Goal: Task Accomplishment & Management: Use online tool/utility

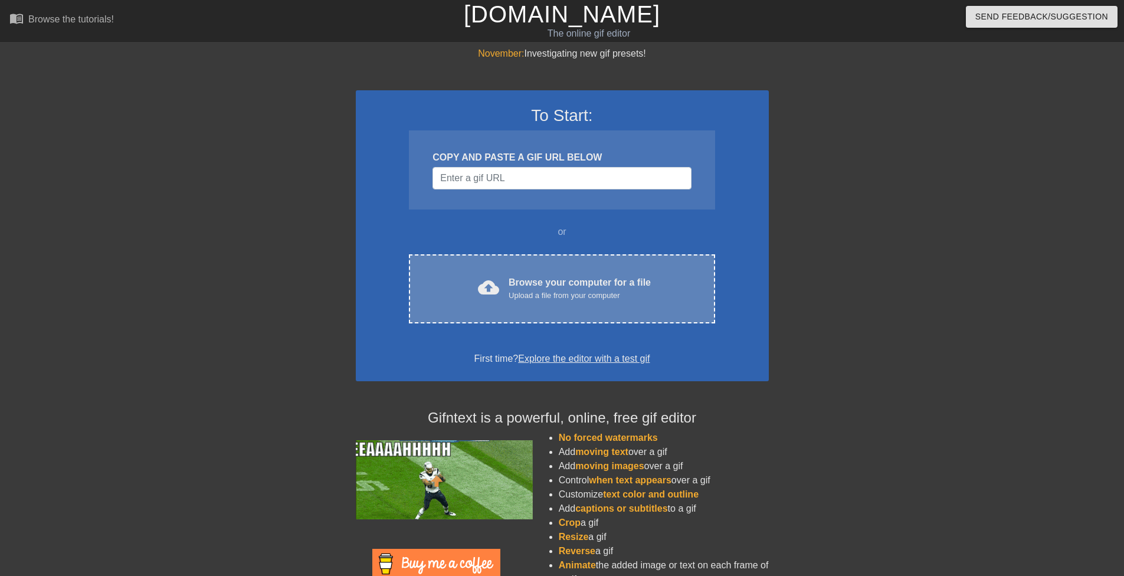
click at [561, 311] on div "cloud_upload Browse your computer for a file Upload a file from your computer C…" at bounding box center [562, 288] width 306 height 69
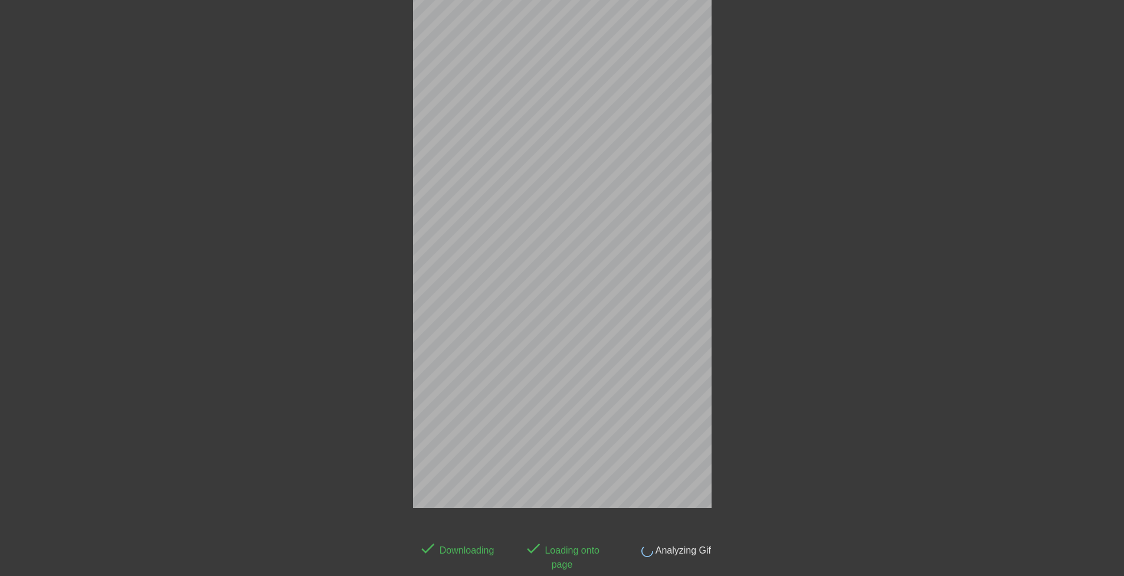
scroll to position [29, 0]
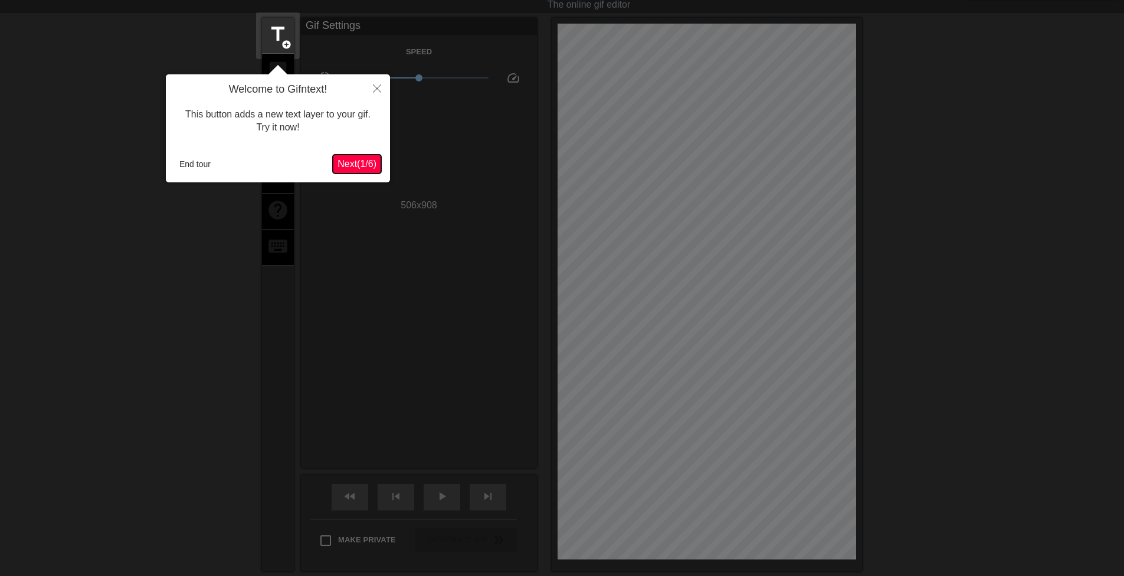
click at [366, 165] on span "Next ( 1 / 6 )" at bounding box center [357, 164] width 39 height 10
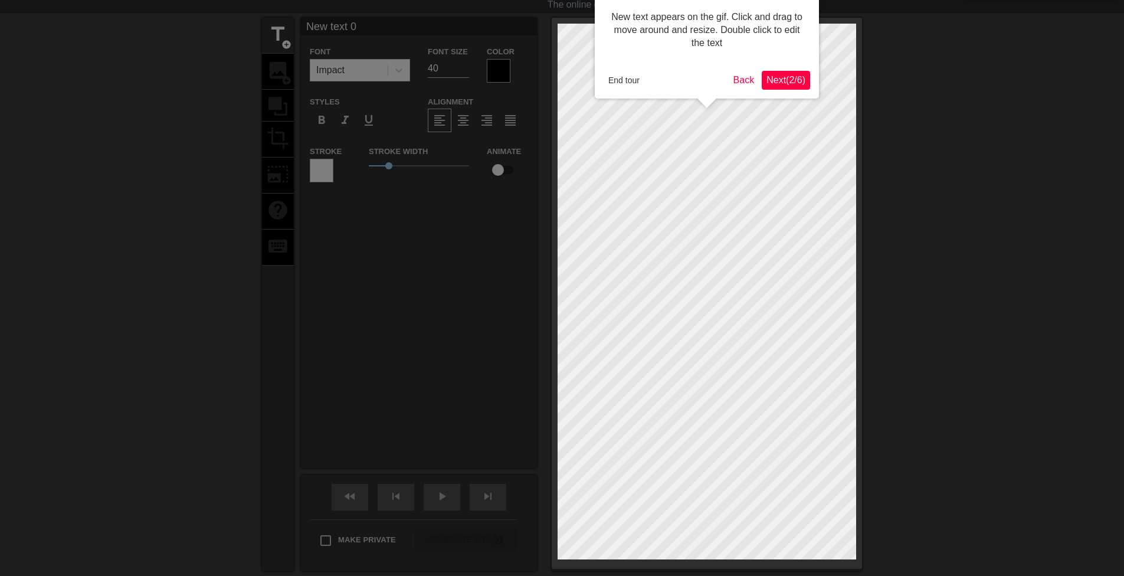
scroll to position [0, 0]
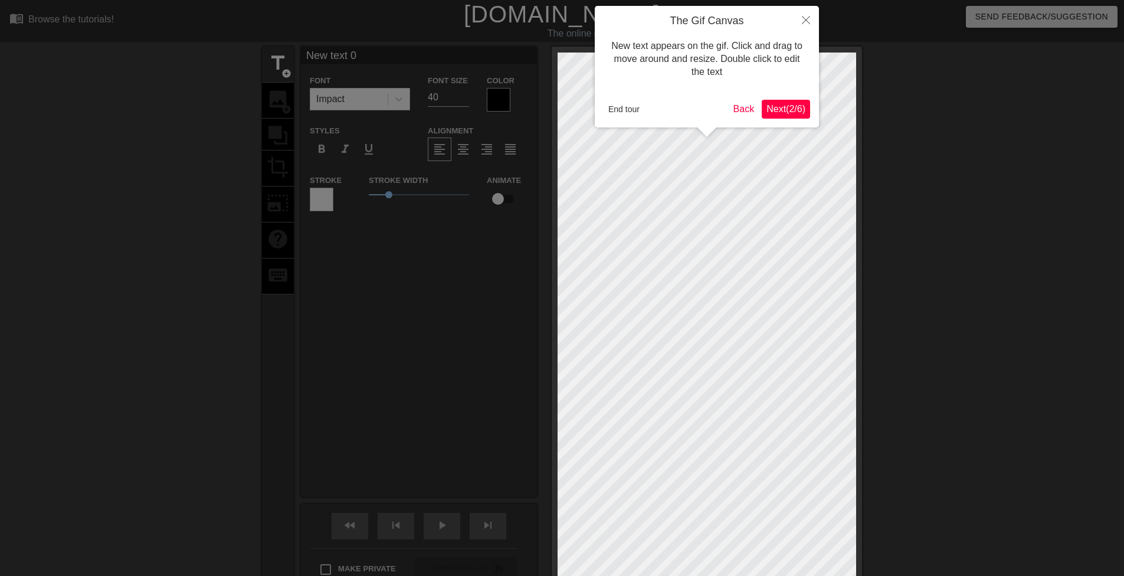
click at [797, 109] on span "Next ( 2 / 6 )" at bounding box center [786, 109] width 39 height 10
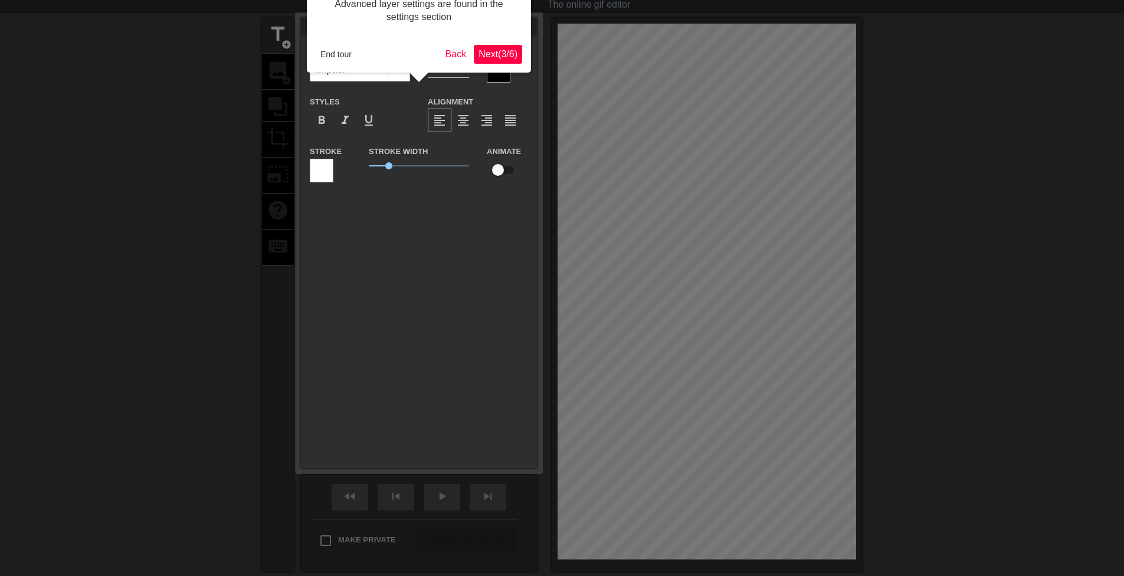
click at [507, 59] on span "Next ( 3 / 6 )" at bounding box center [498, 54] width 39 height 10
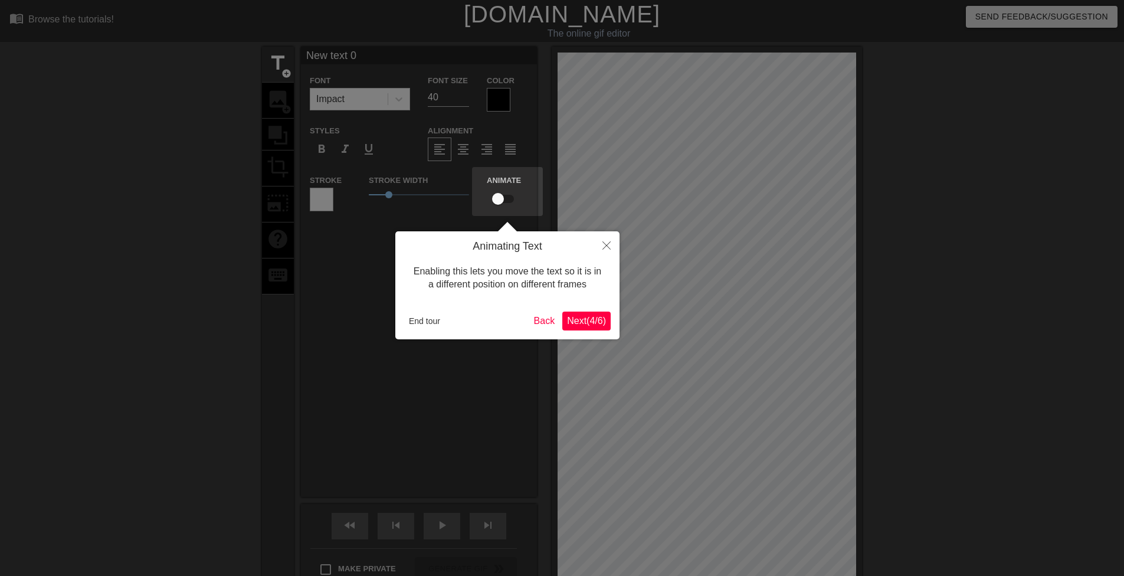
click at [580, 318] on span "Next ( 4 / 6 )" at bounding box center [586, 321] width 39 height 10
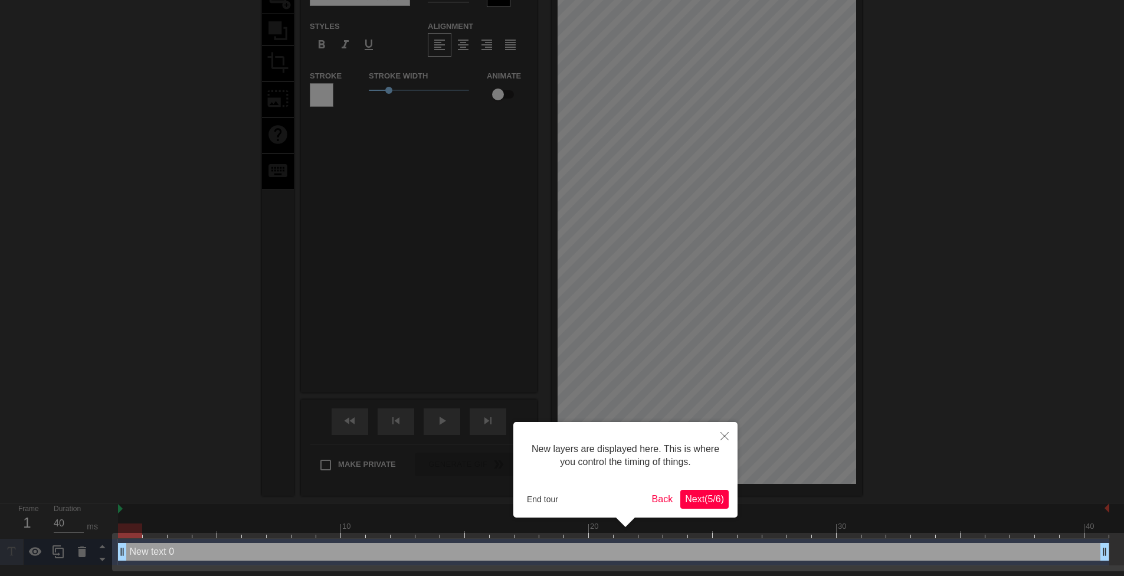
click at [693, 498] on span "Next ( 5 / 6 )" at bounding box center [704, 499] width 39 height 10
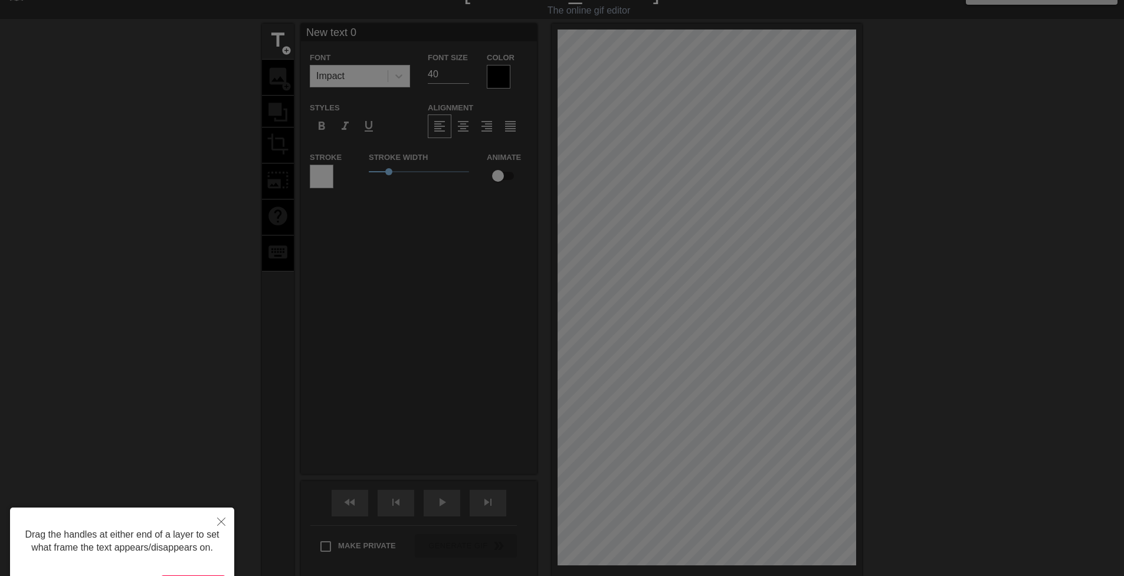
scroll to position [0, 0]
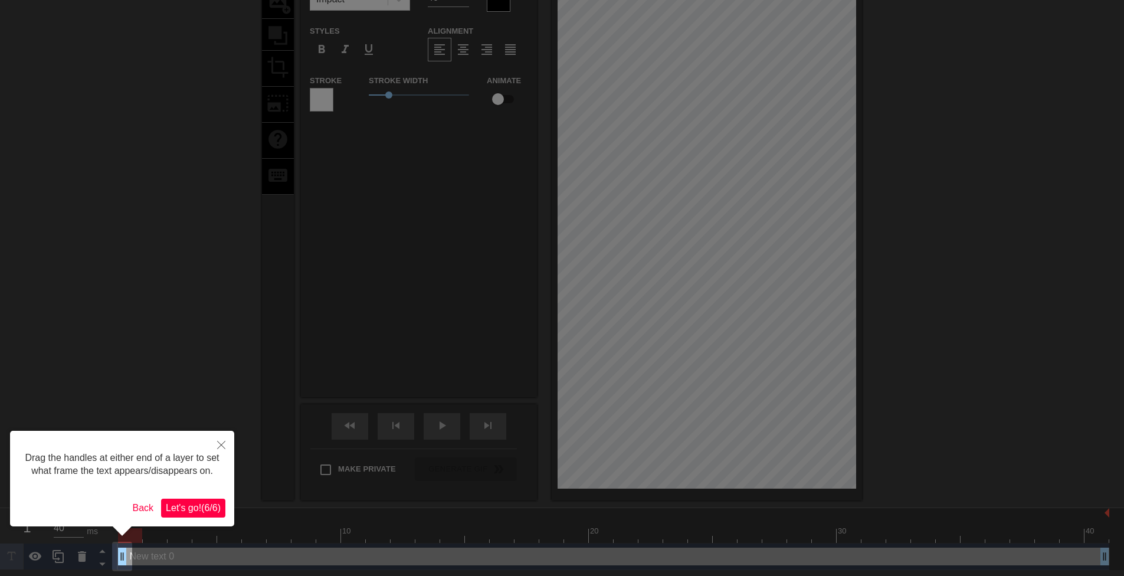
click at [201, 512] on span "Let's go! ( 6 / 6 )" at bounding box center [193, 508] width 55 height 10
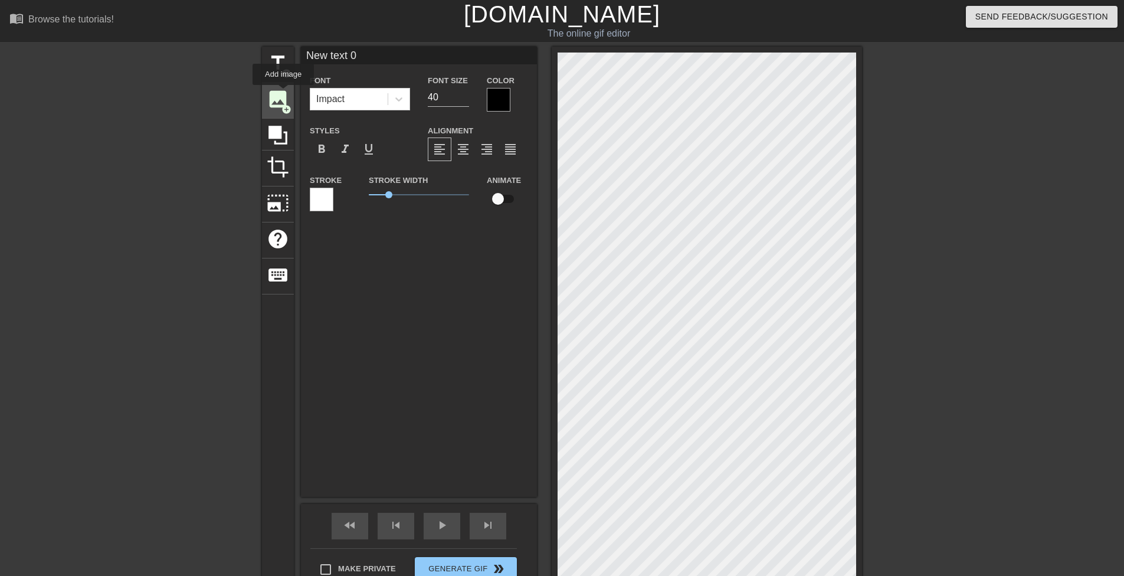
click at [283, 93] on span "image" at bounding box center [278, 99] width 22 height 22
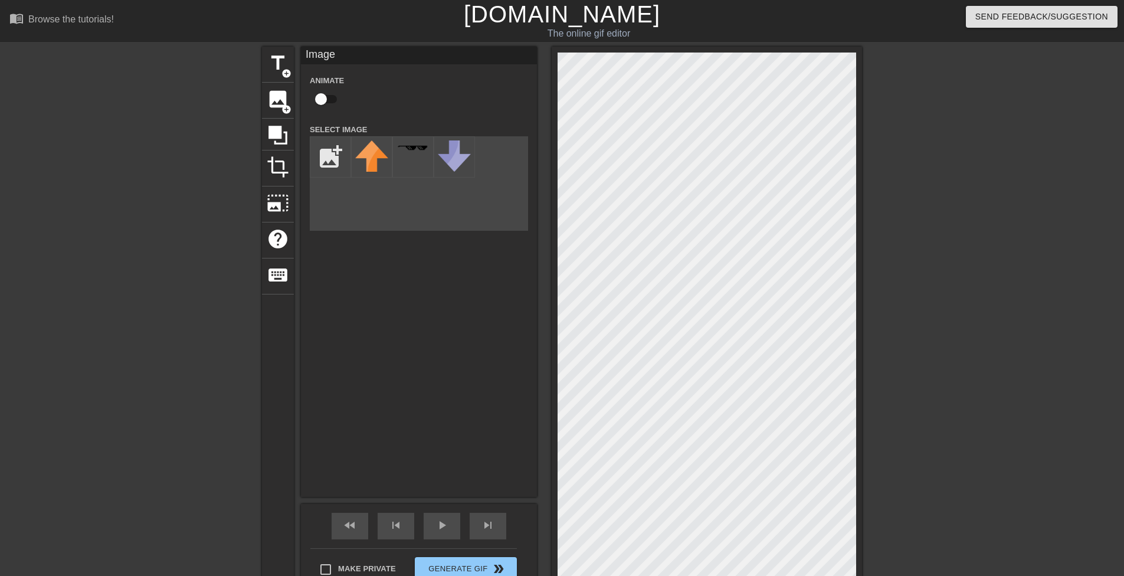
drag, startPoint x: 557, startPoint y: 289, endPoint x: 934, endPoint y: 267, distance: 378.3
click at [934, 267] on div at bounding box center [964, 224] width 177 height 354
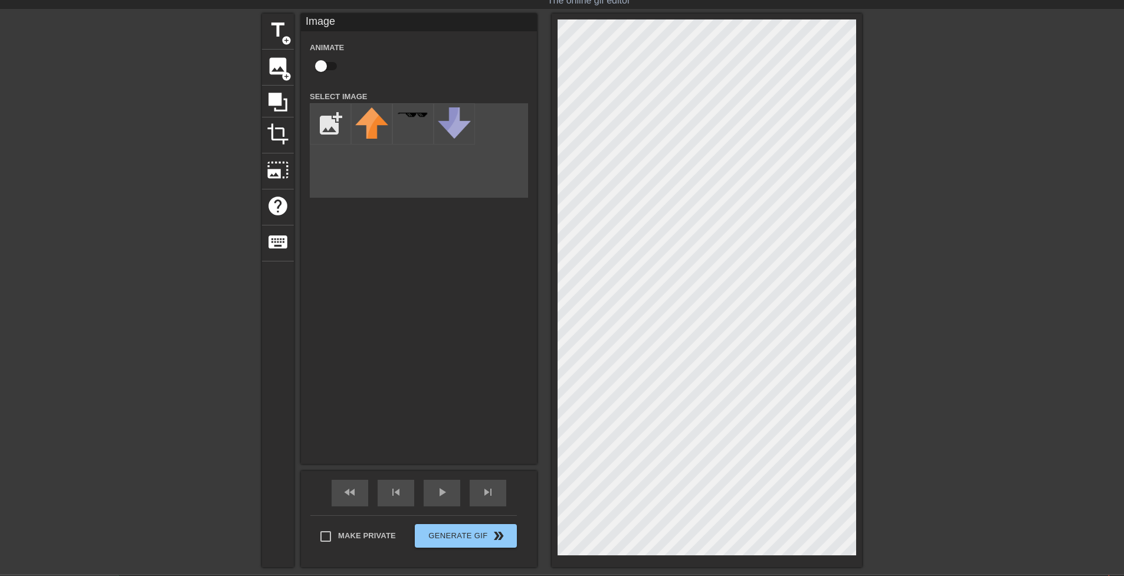
scroll to position [5, 0]
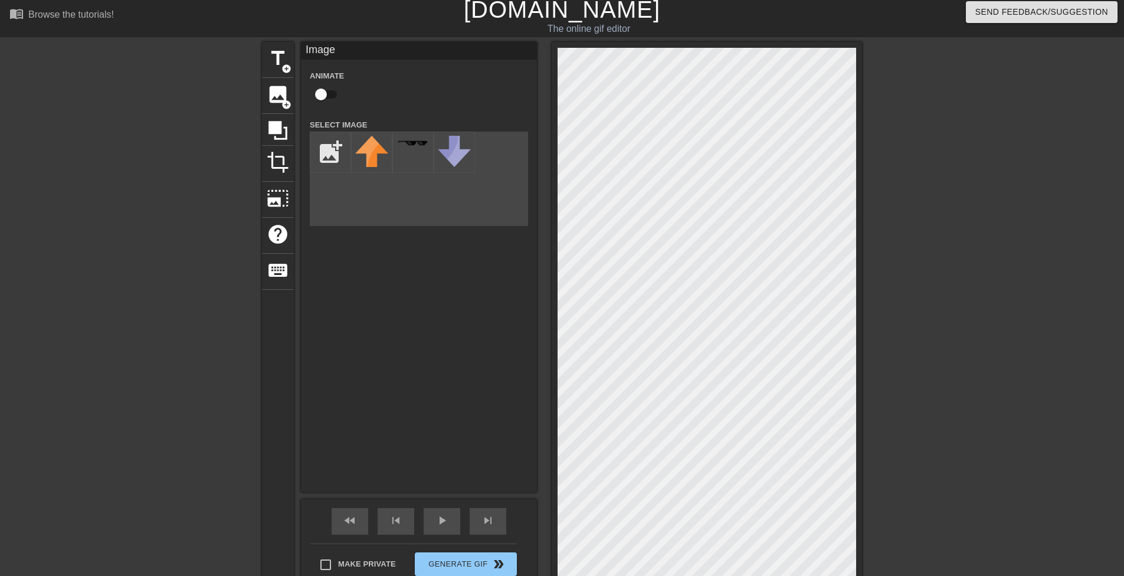
click at [215, 465] on div "title add_circle image add_circle crop photo_size_select_large help keyboard Im…" at bounding box center [562, 319] width 1124 height 554
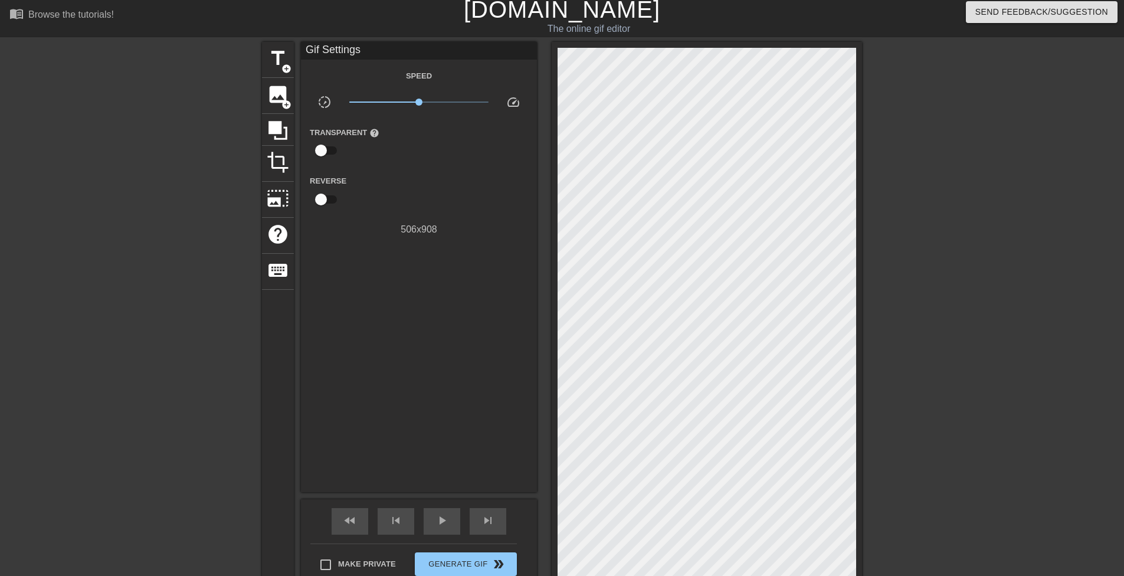
click at [983, 241] on div at bounding box center [964, 219] width 177 height 354
click at [275, 105] on div "image add_circle" at bounding box center [278, 96] width 32 height 36
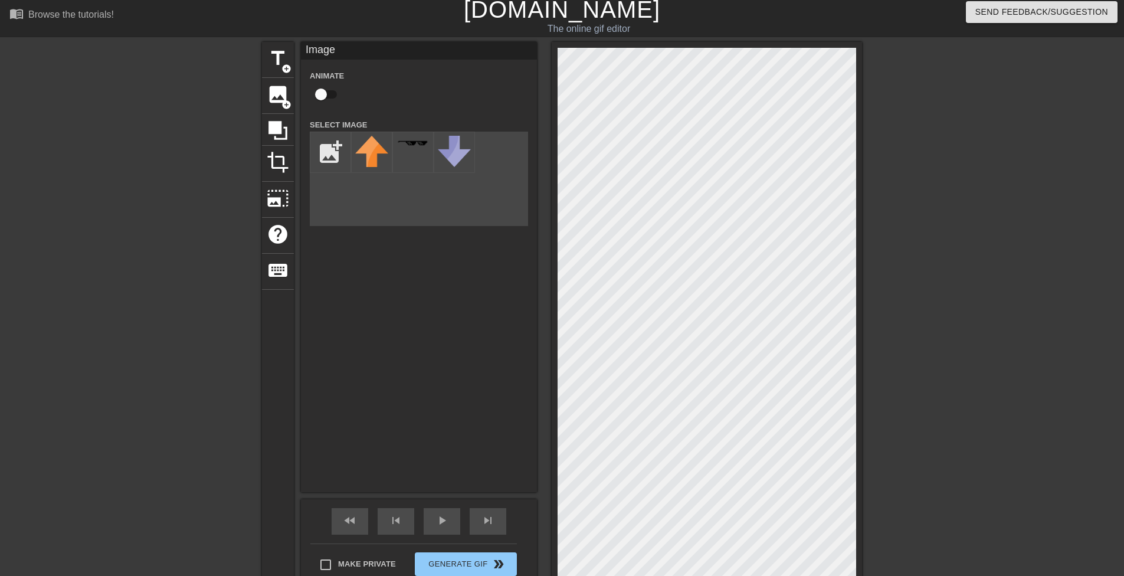
click at [353, 391] on div "title add_circle image add_circle crop photo_size_select_large help keyboard Im…" at bounding box center [562, 319] width 600 height 554
click at [317, 140] on input "file" at bounding box center [330, 152] width 40 height 40
type input "C:\fakepath\r2w.png"
click at [382, 188] on img at bounding box center [371, 165] width 33 height 59
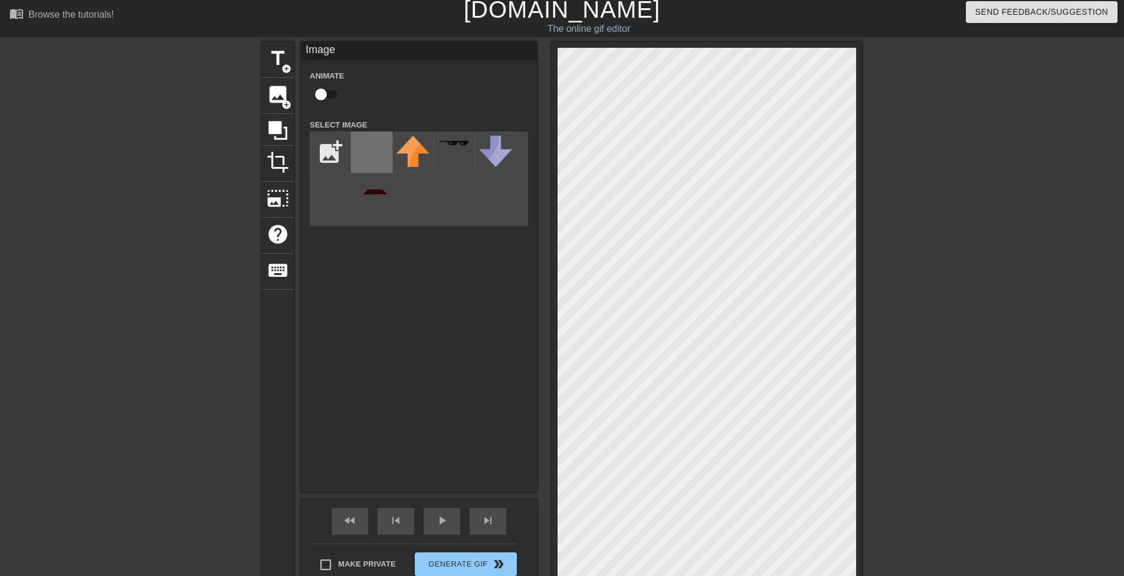
click at [377, 190] on img at bounding box center [371, 165] width 33 height 59
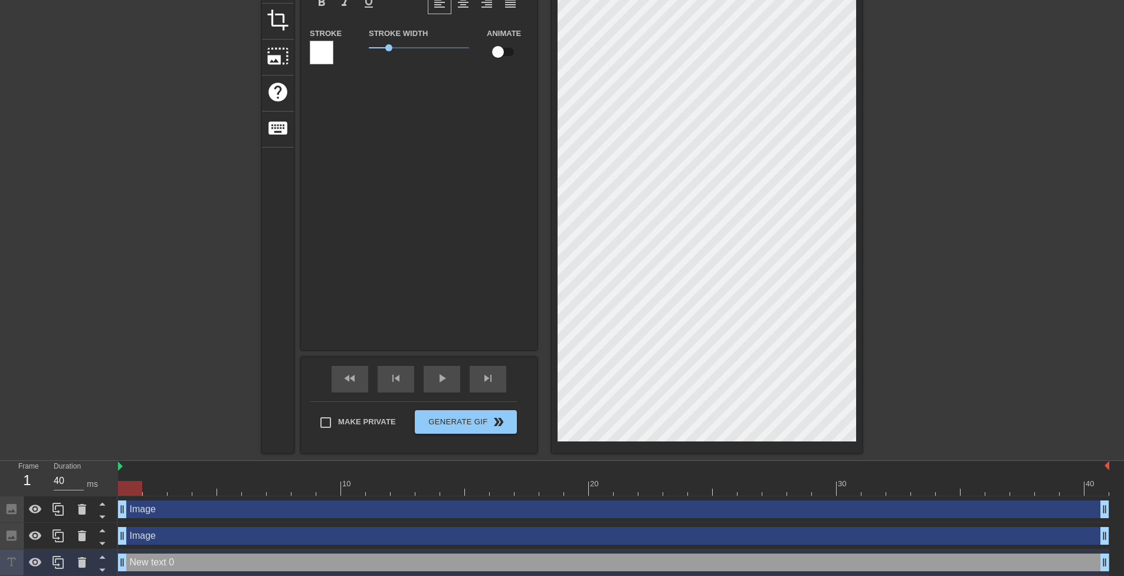
scroll to position [149, 0]
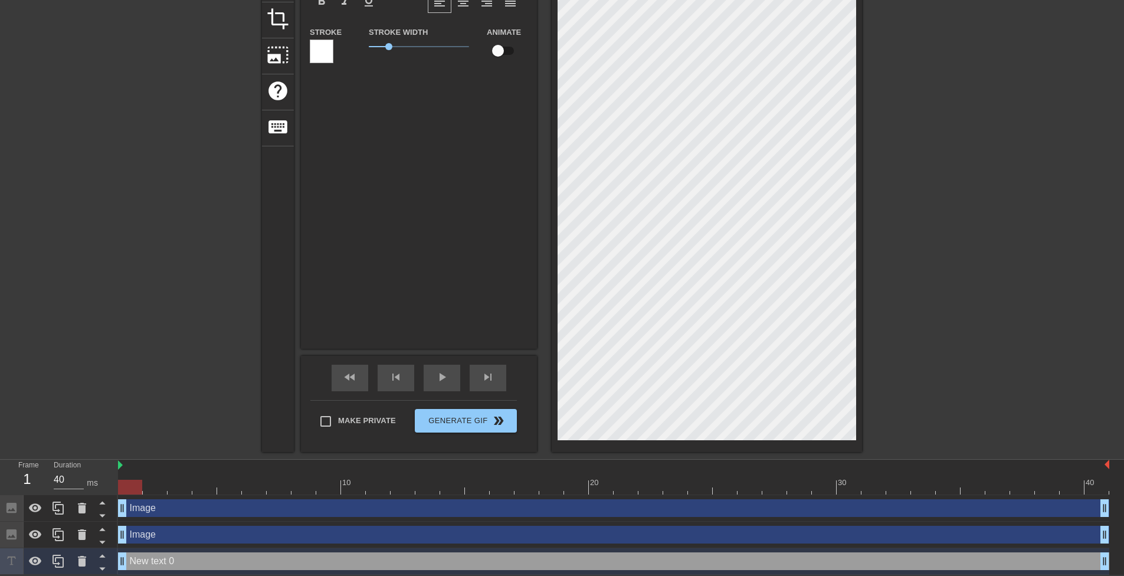
click at [155, 533] on div "Image drag_handle drag_handle" at bounding box center [613, 535] width 991 height 18
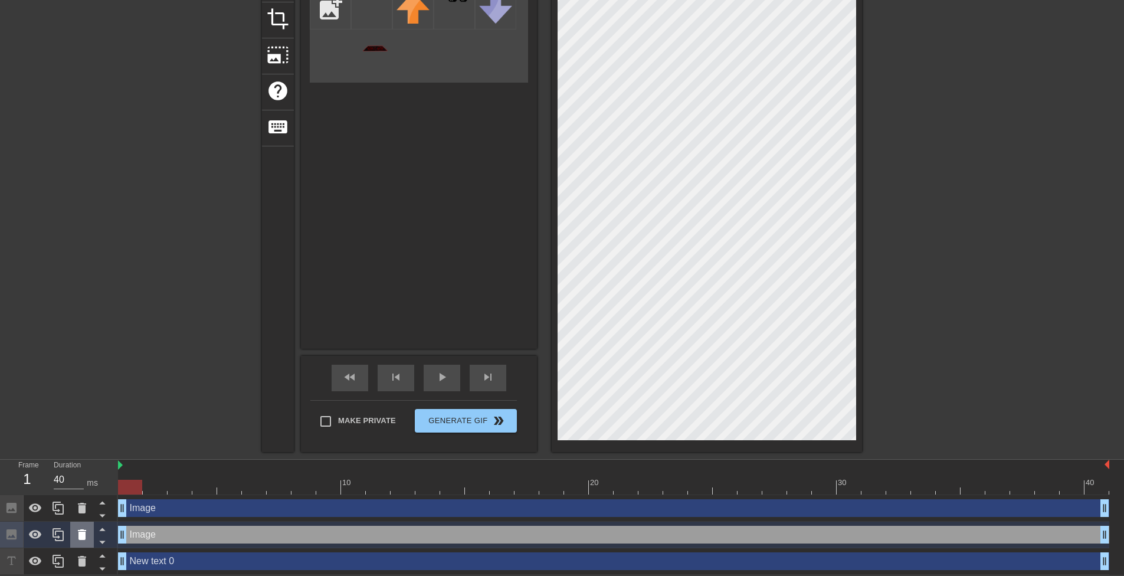
click at [81, 538] on icon at bounding box center [82, 534] width 8 height 11
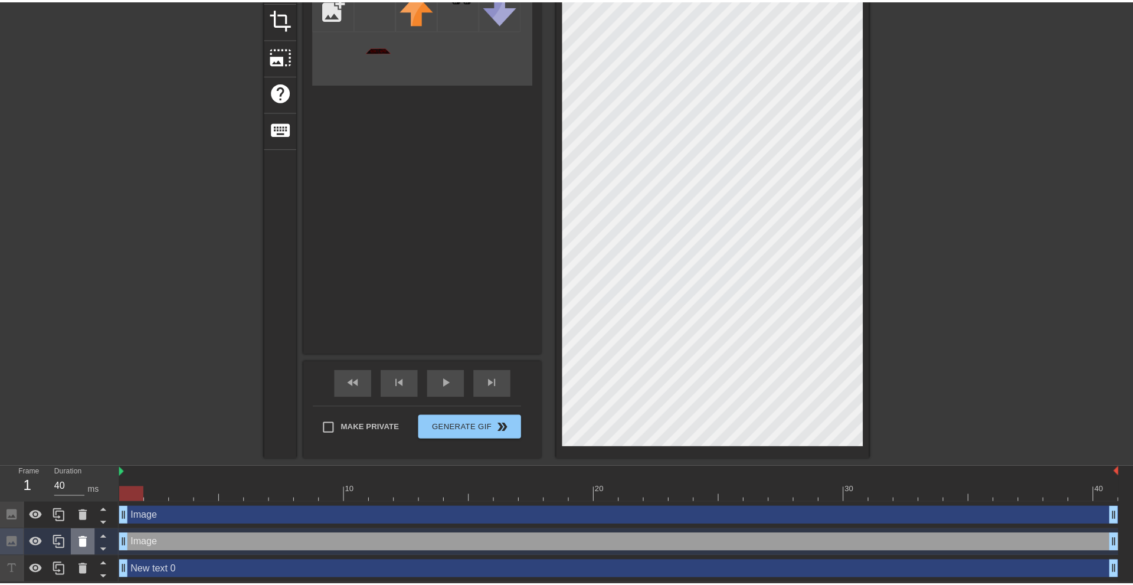
scroll to position [140, 0]
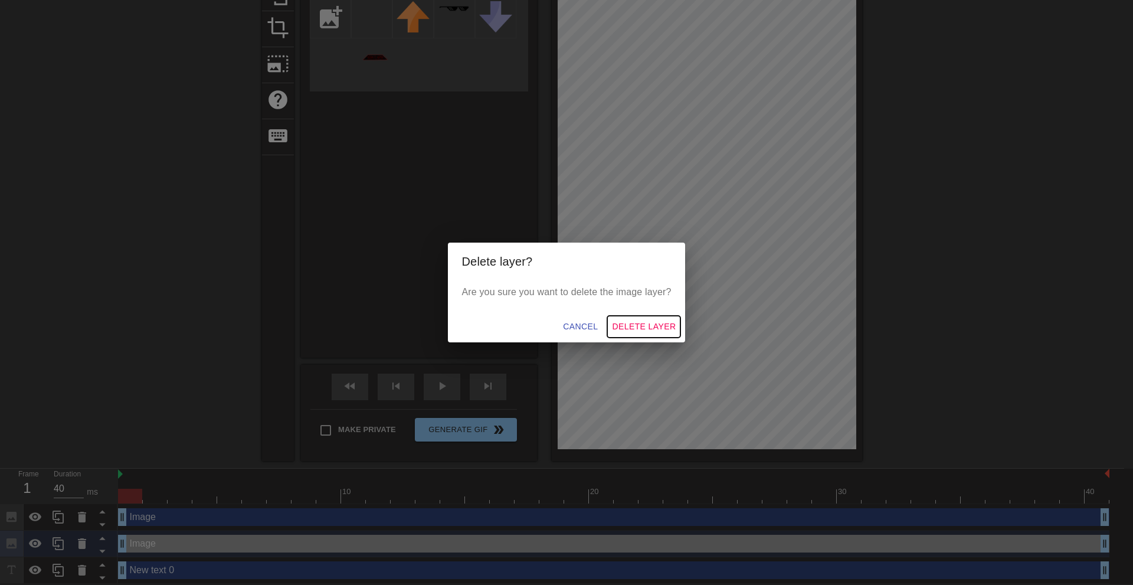
click at [647, 320] on span "Delete Layer" at bounding box center [644, 326] width 64 height 15
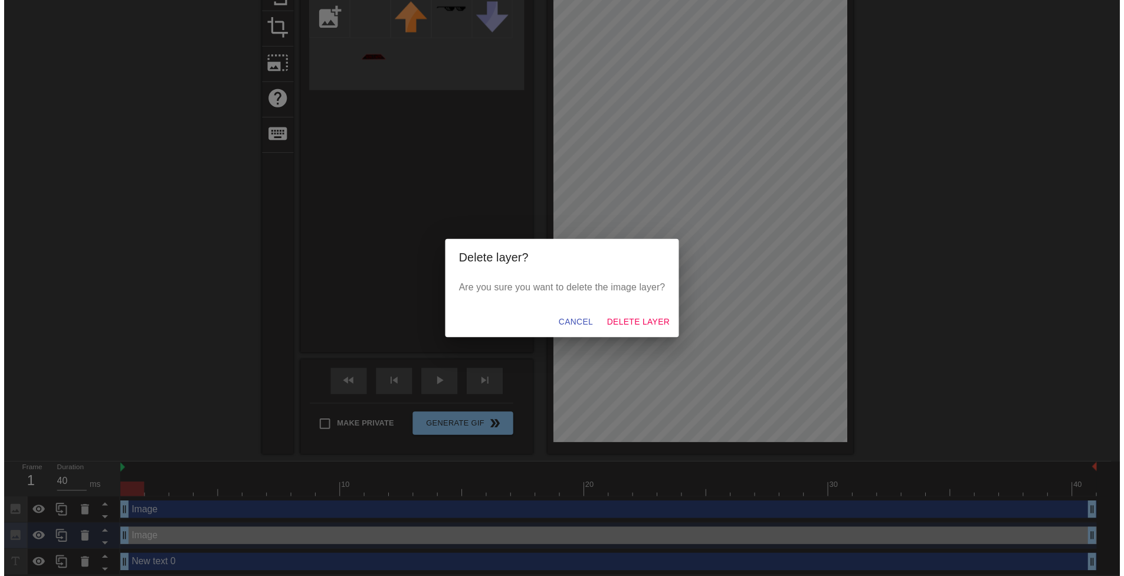
scroll to position [123, 0]
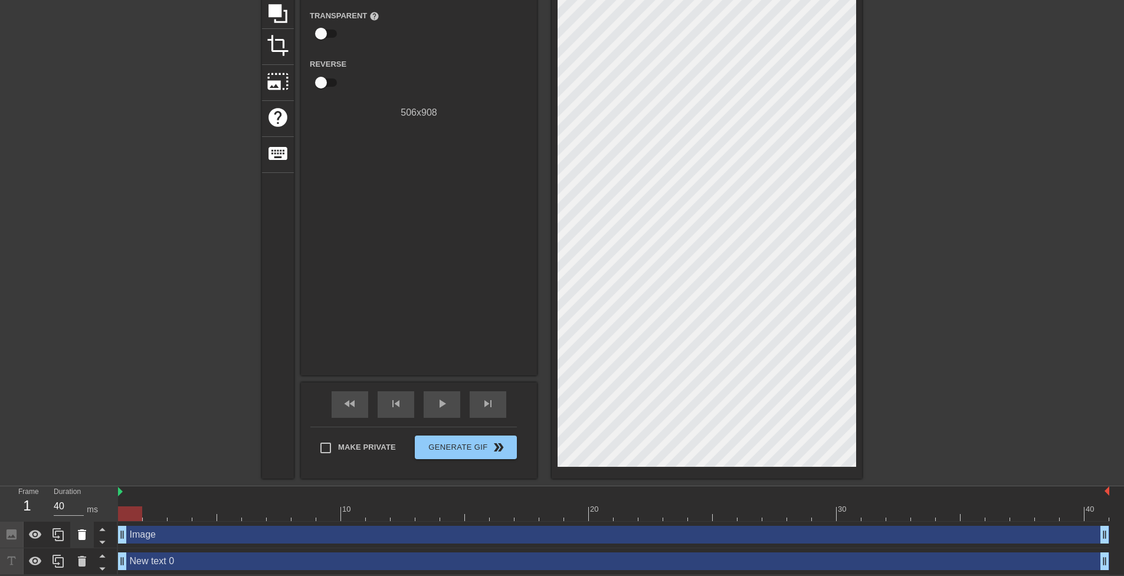
click at [76, 535] on icon at bounding box center [82, 535] width 14 height 14
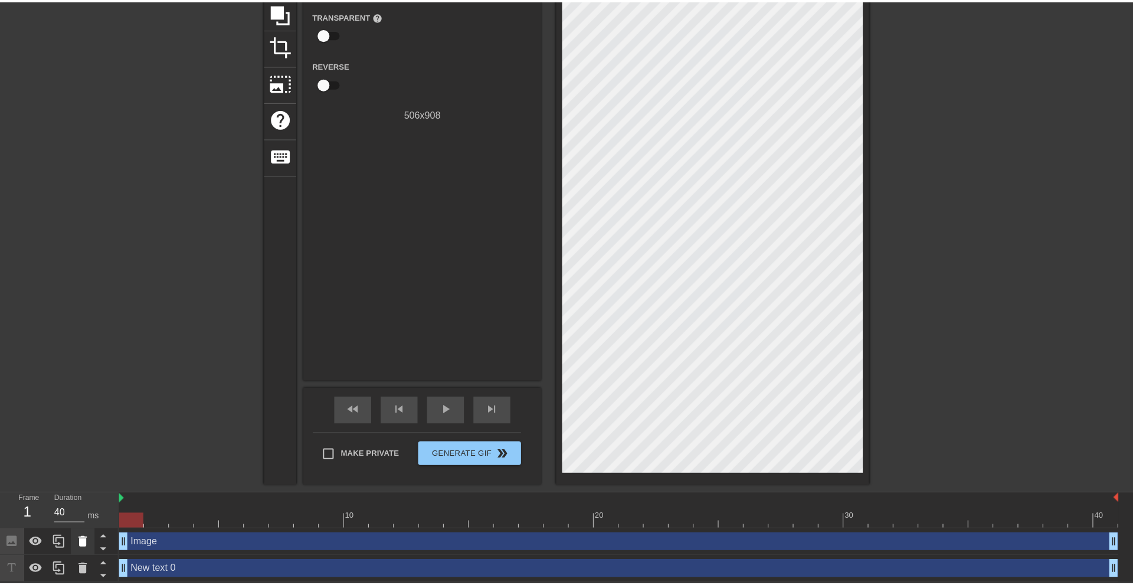
scroll to position [114, 0]
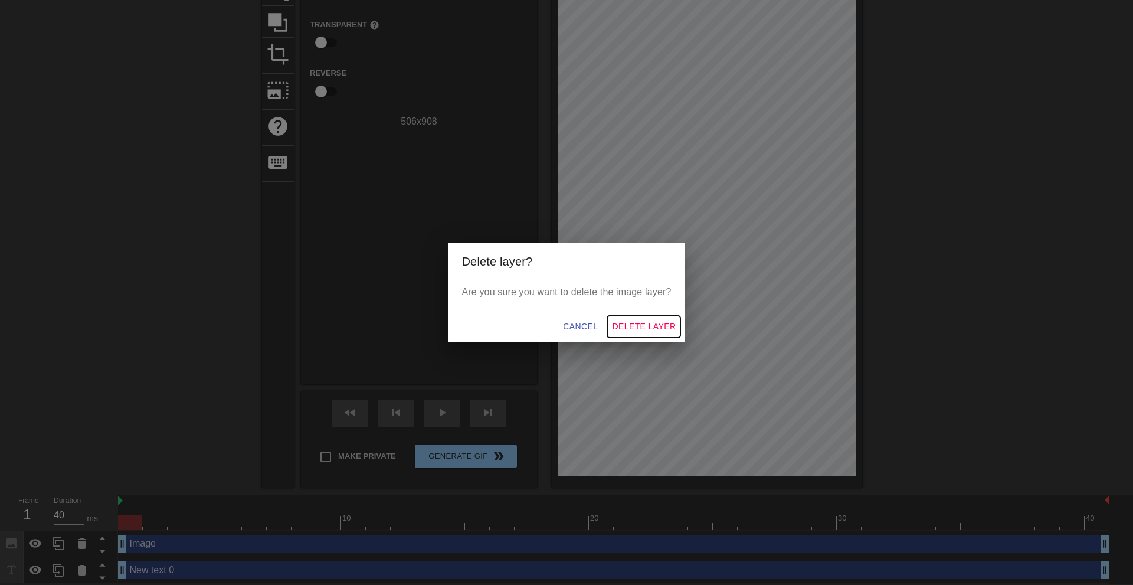
click at [662, 322] on span "Delete Layer" at bounding box center [644, 326] width 64 height 15
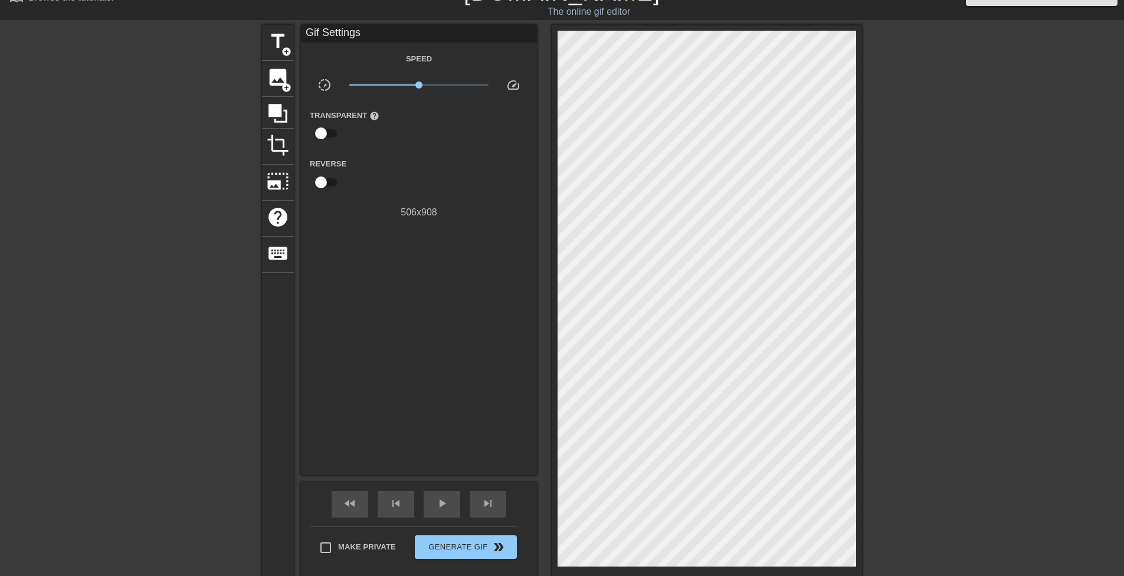
scroll to position [96, 0]
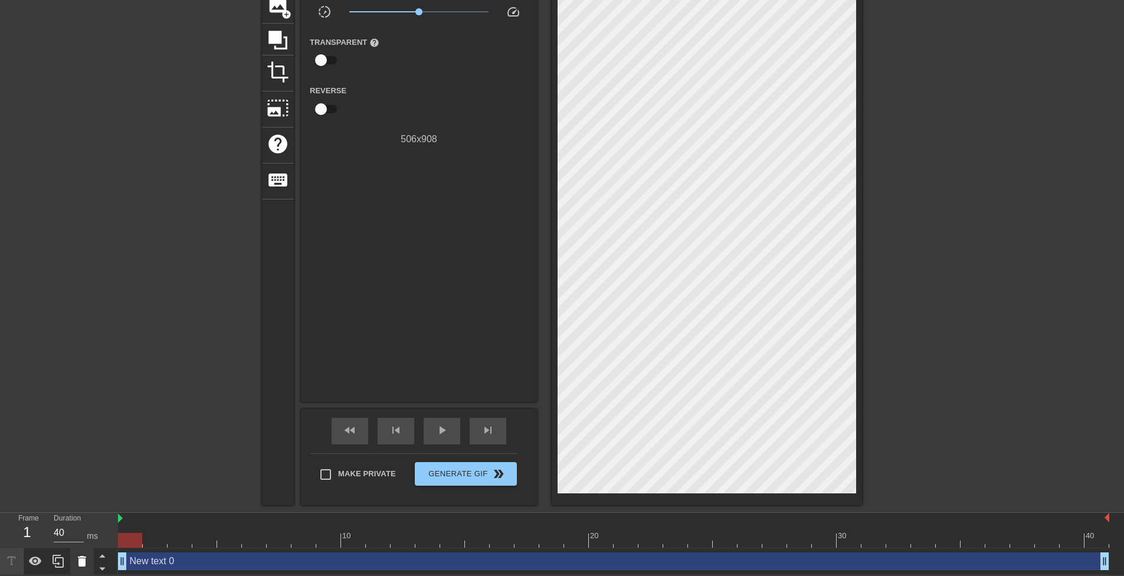
click at [90, 561] on div at bounding box center [82, 561] width 24 height 26
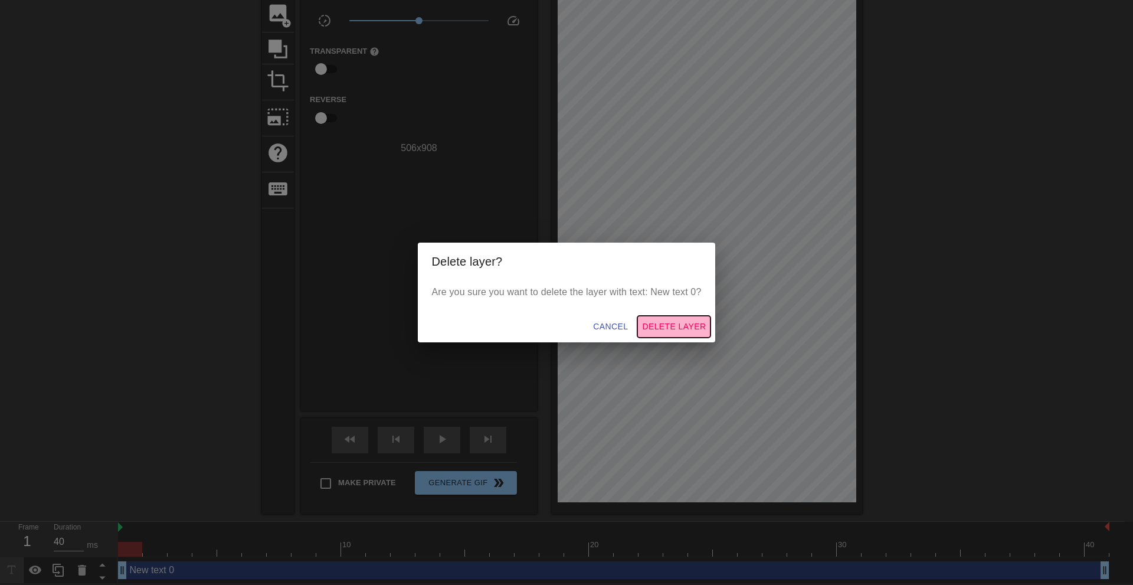
click at [675, 318] on button "Delete Layer" at bounding box center [673, 327] width 73 height 22
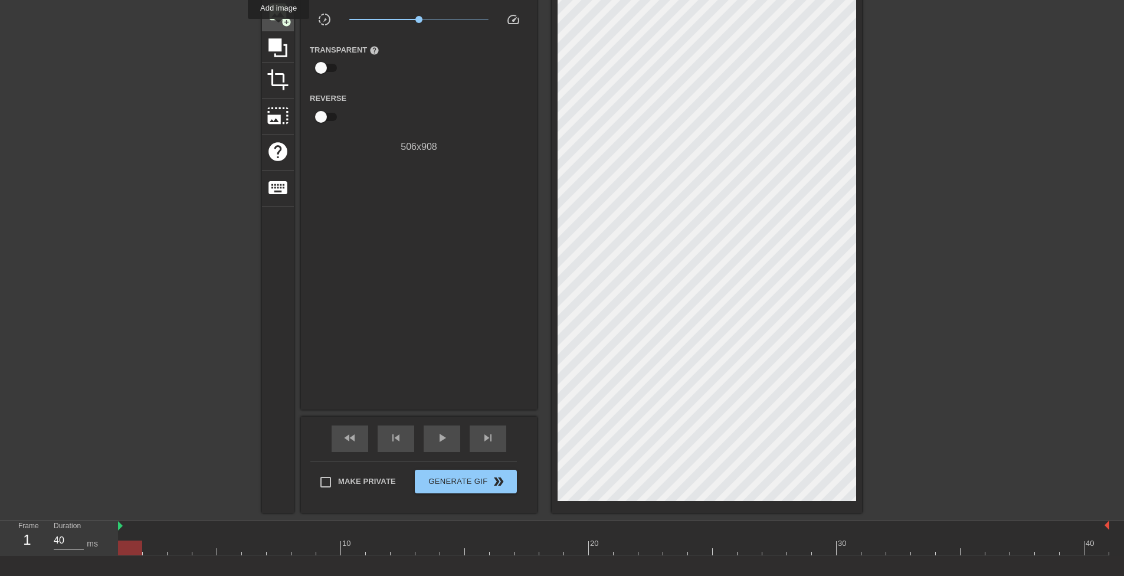
click at [278, 27] on div "image add_circle" at bounding box center [278, 13] width 32 height 36
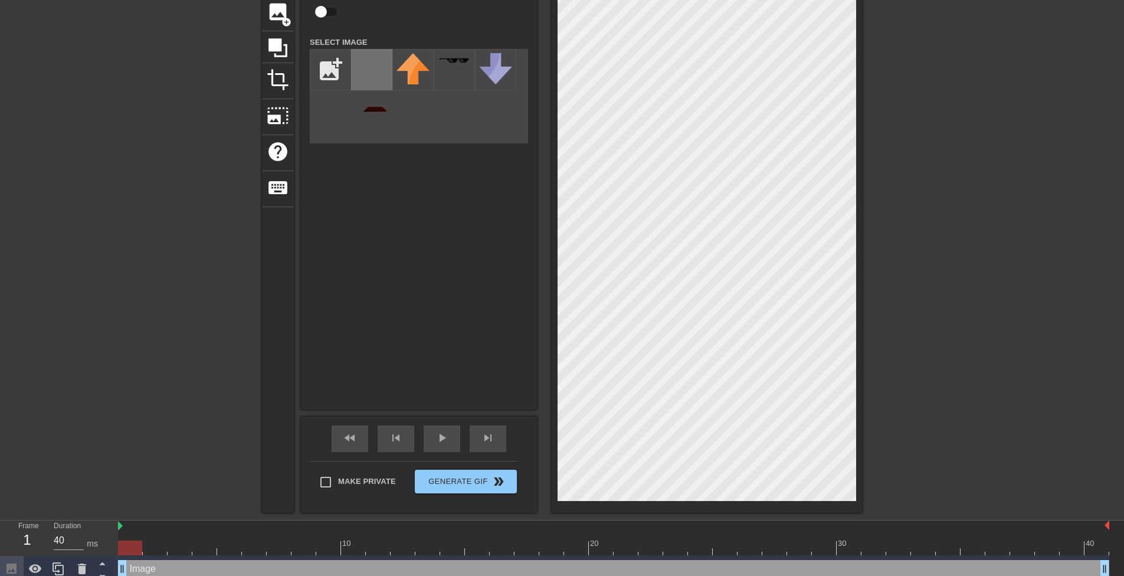
click at [367, 112] on img at bounding box center [371, 82] width 33 height 59
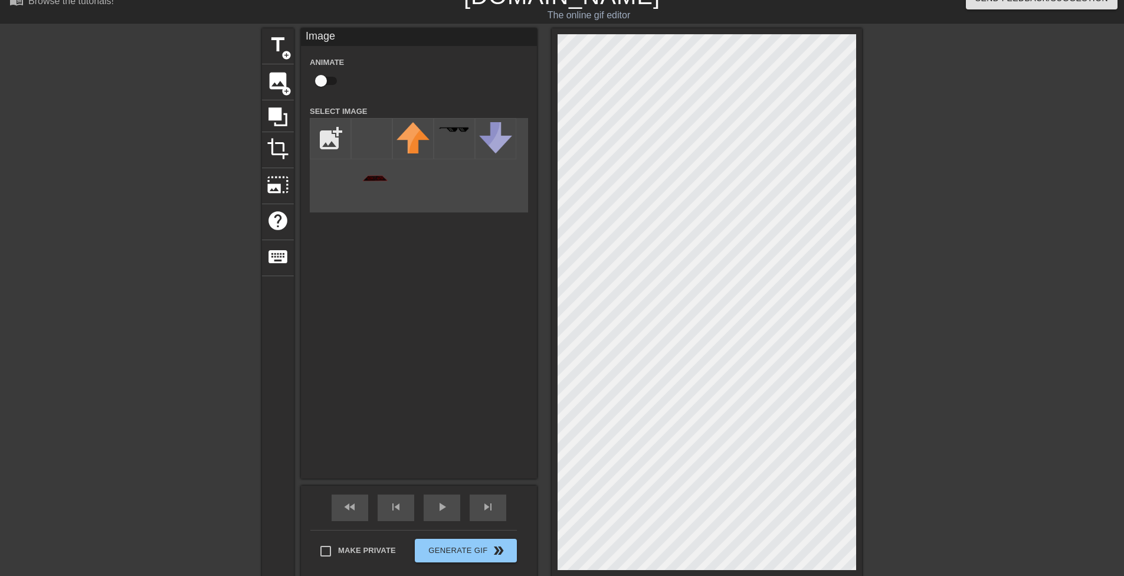
scroll to position [0, 0]
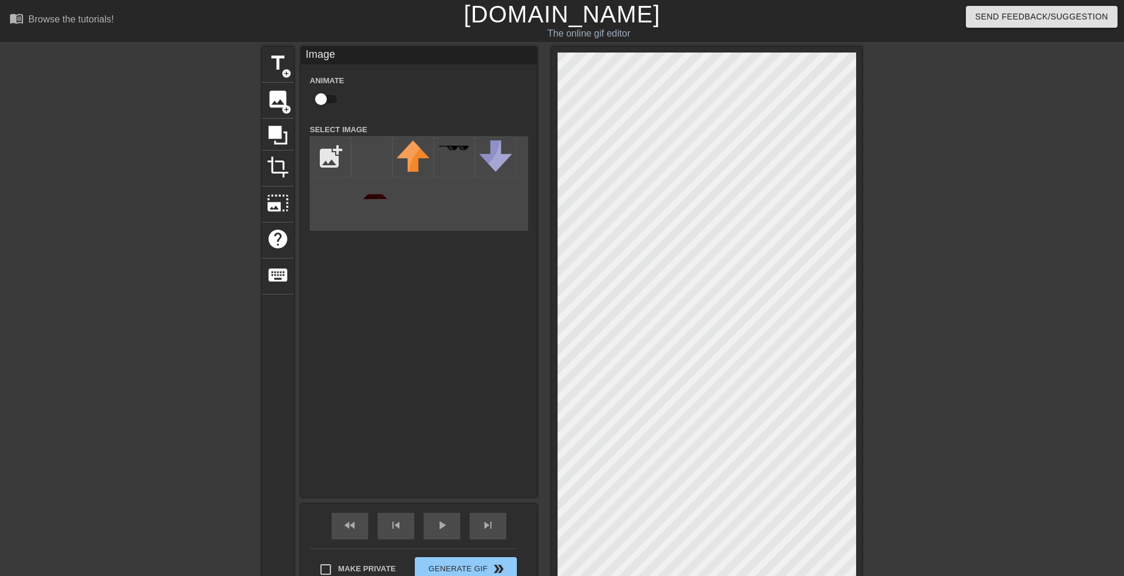
click at [860, 575] on div at bounding box center [707, 324] width 310 height 554
click at [334, 94] on input "checkbox" at bounding box center [320, 99] width 67 height 22
checkbox input "true"
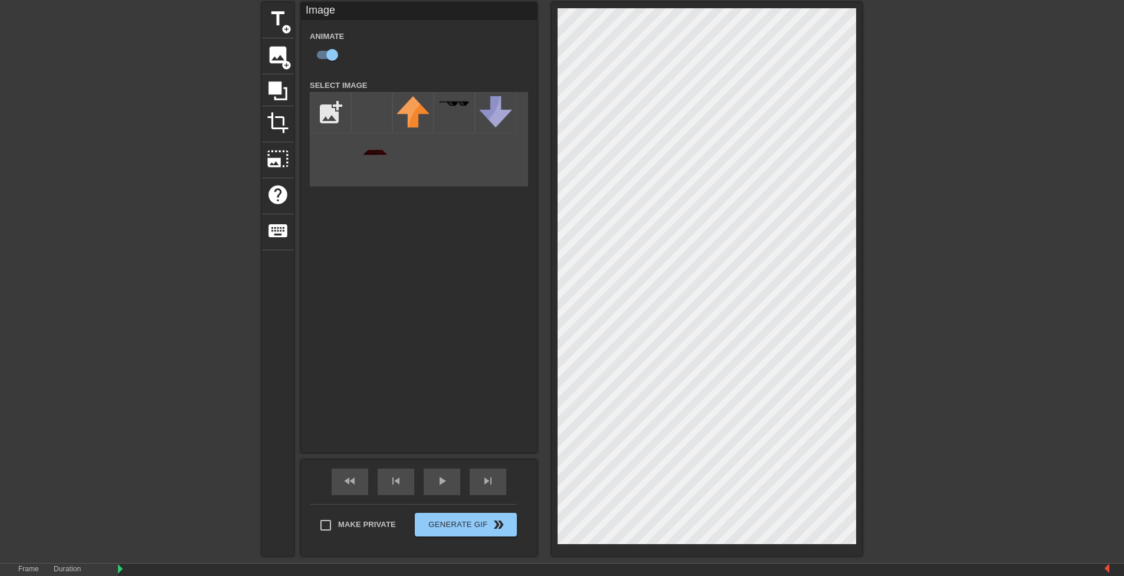
scroll to position [37, 0]
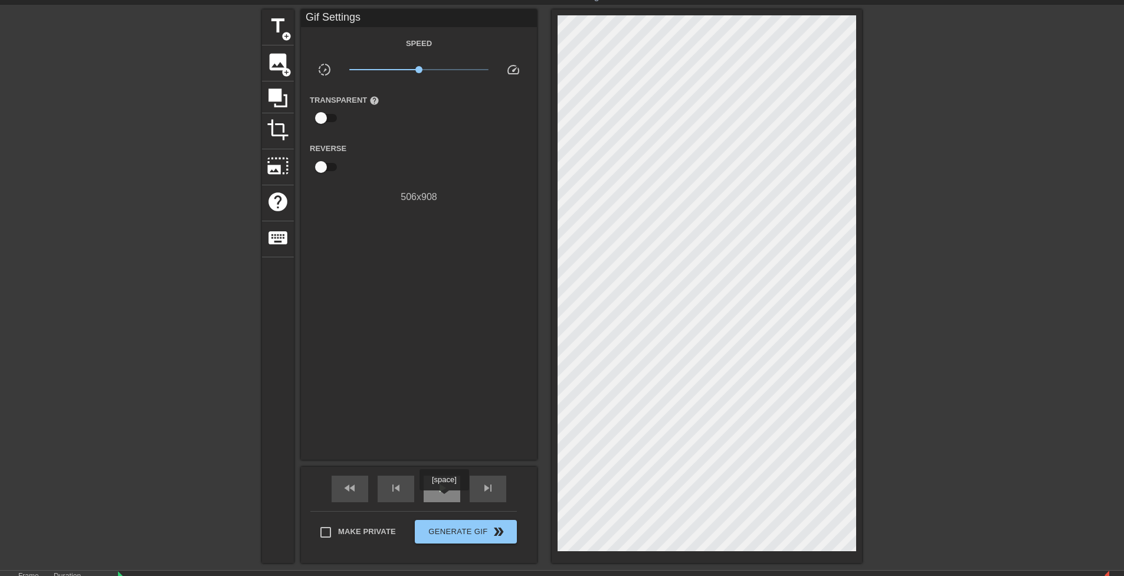
click at [444, 499] on div "play_arrow" at bounding box center [442, 489] width 37 height 27
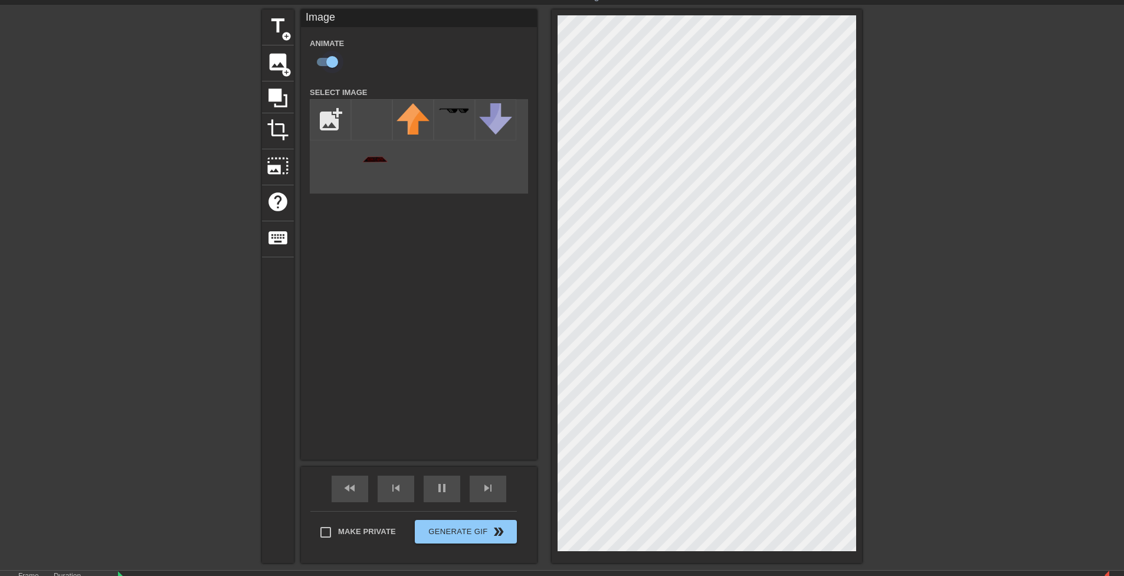
click at [332, 65] on input "checkbox" at bounding box center [332, 62] width 67 height 22
checkbox input "false"
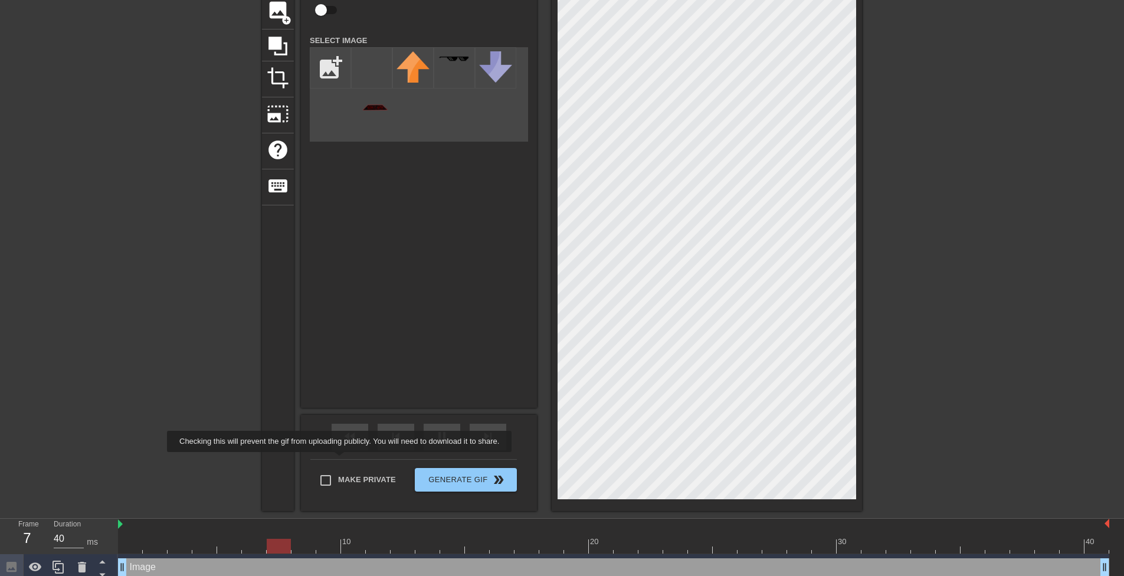
scroll to position [96, 0]
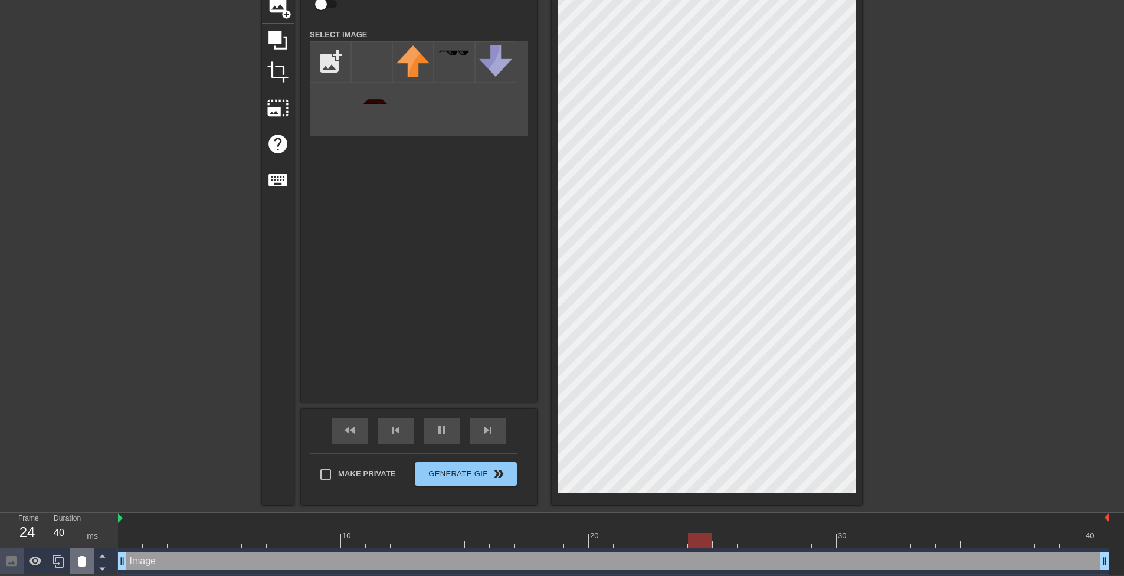
click at [73, 559] on div at bounding box center [82, 561] width 24 height 26
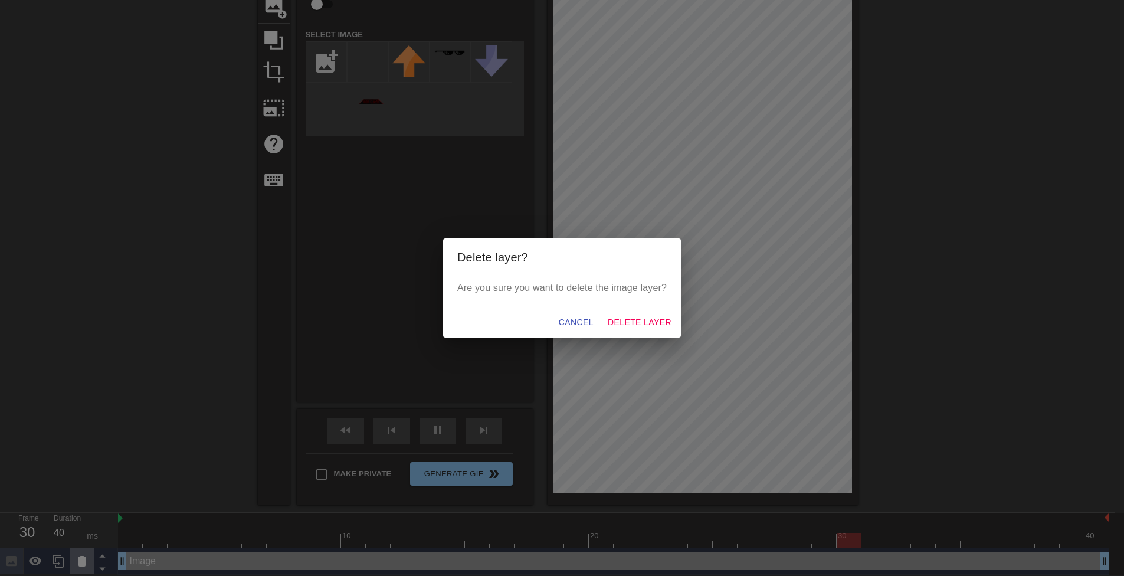
scroll to position [87, 0]
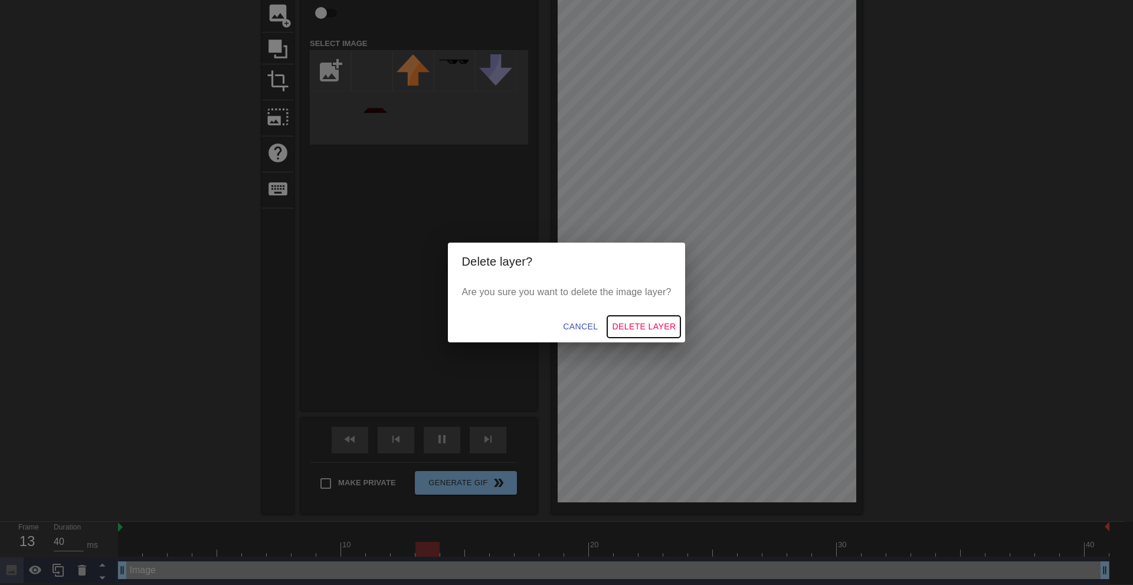
click at [631, 333] on span "Delete Layer" at bounding box center [644, 326] width 64 height 15
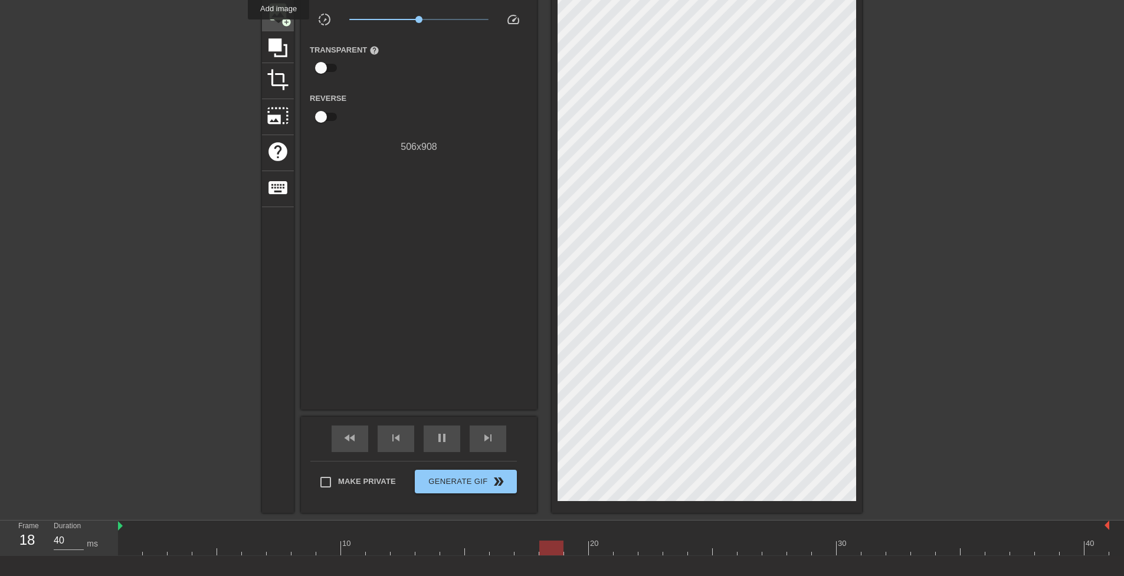
click at [279, 28] on div "image add_circle" at bounding box center [278, 13] width 32 height 36
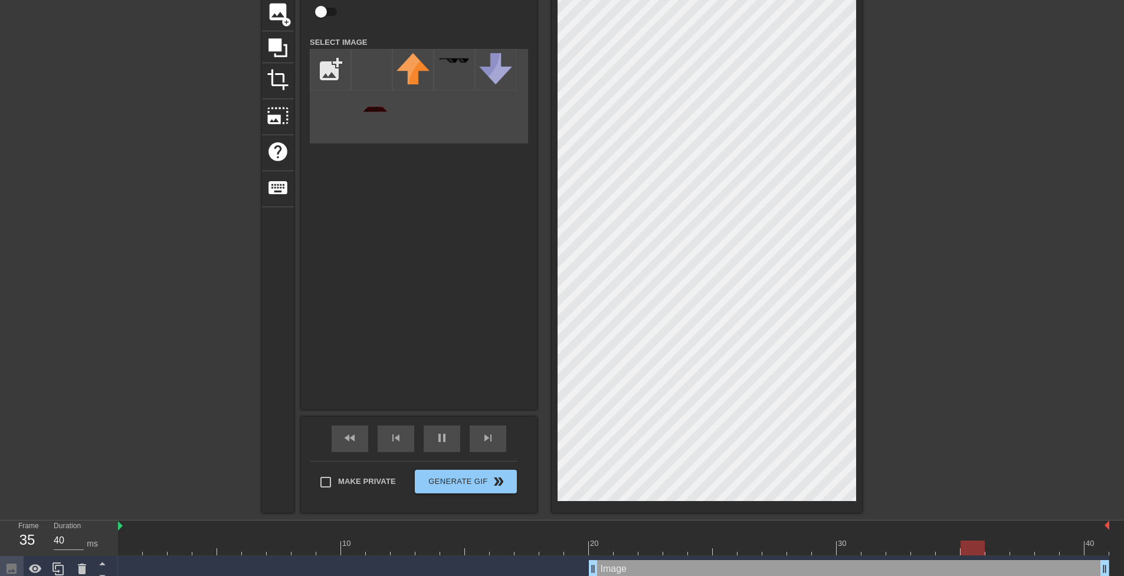
click at [377, 114] on div "add_photo_alternate" at bounding box center [419, 96] width 218 height 94
click at [379, 108] on img at bounding box center [371, 82] width 33 height 59
click at [436, 434] on span "pause" at bounding box center [442, 438] width 14 height 14
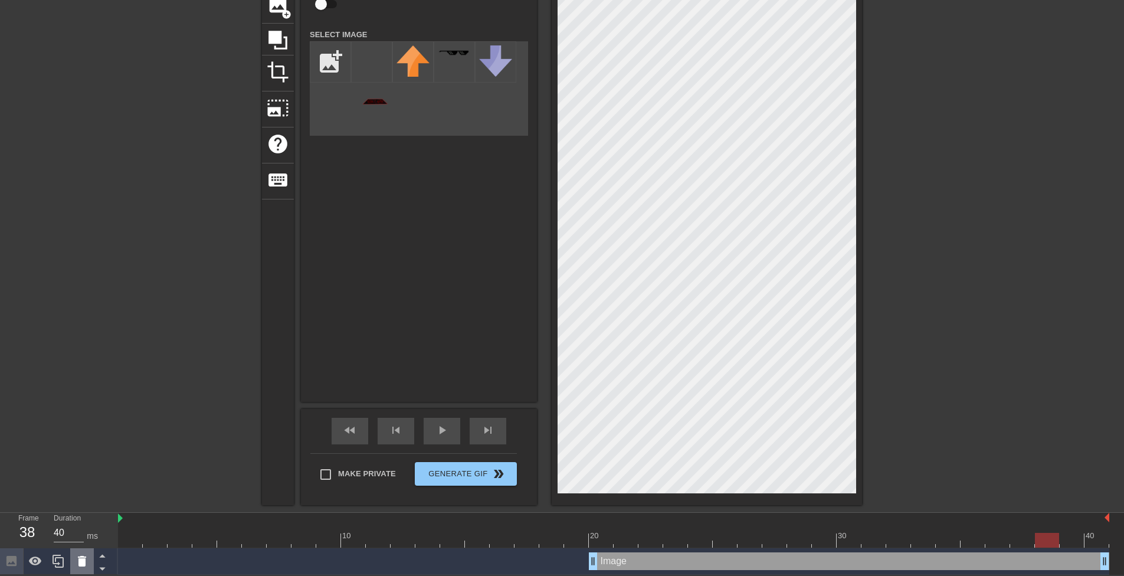
click at [87, 560] on icon at bounding box center [82, 561] width 14 height 14
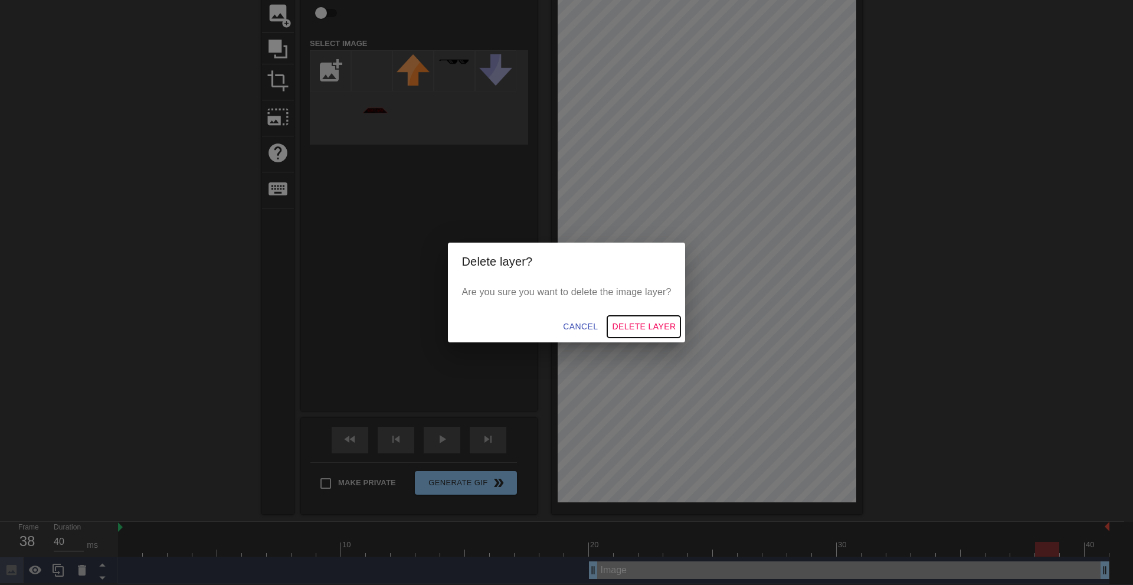
click at [633, 325] on span "Delete Layer" at bounding box center [644, 326] width 64 height 15
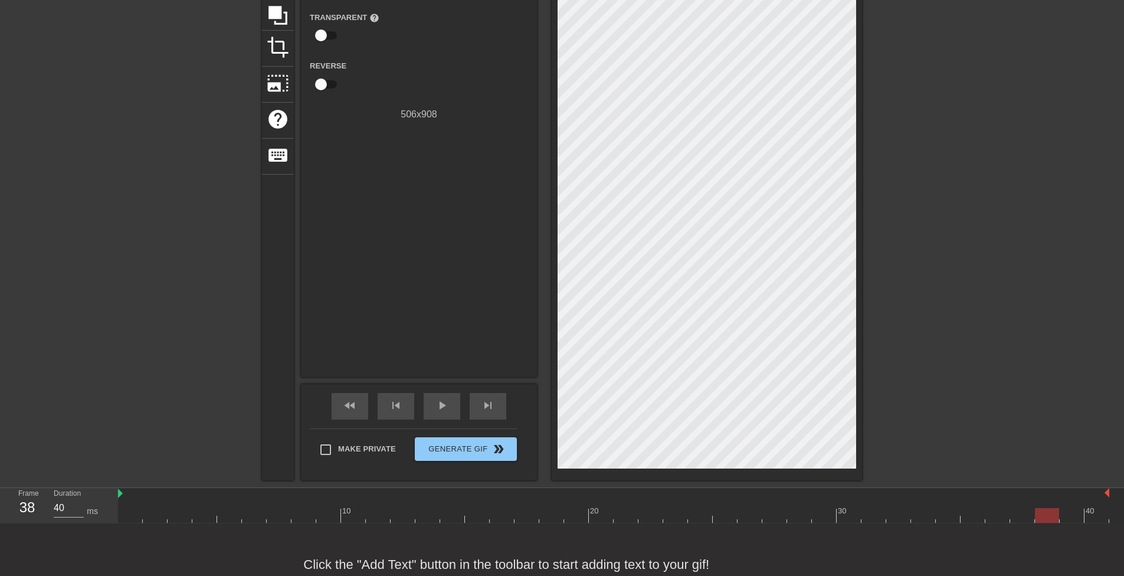
scroll to position [149, 0]
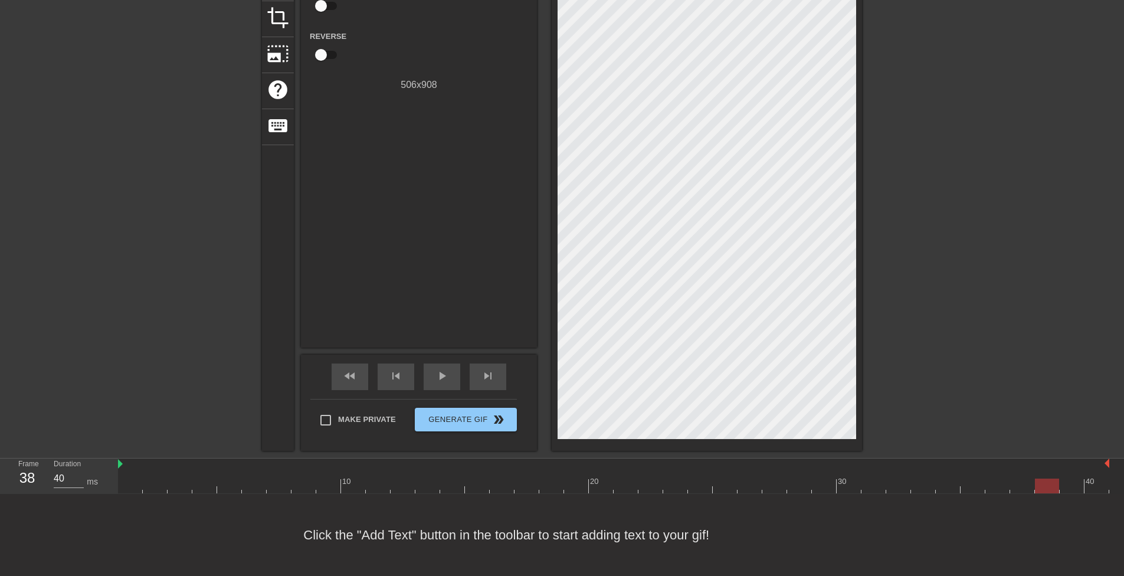
click at [139, 482] on div at bounding box center [613, 486] width 991 height 15
drag, startPoint x: 136, startPoint y: 485, endPoint x: 114, endPoint y: 484, distance: 21.9
click at [114, 484] on div "Frame 1 Duration 40 ms 10 20 30 40" at bounding box center [562, 476] width 1124 height 35
click at [1090, 486] on div at bounding box center [613, 486] width 991 height 15
click at [133, 487] on div at bounding box center [613, 486] width 991 height 15
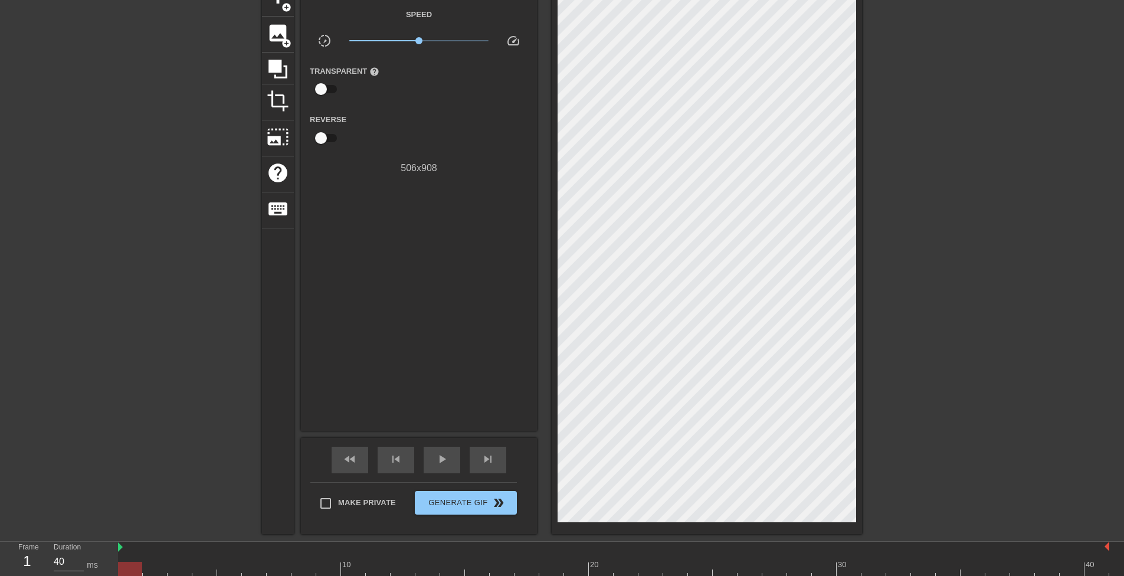
scroll to position [59, 0]
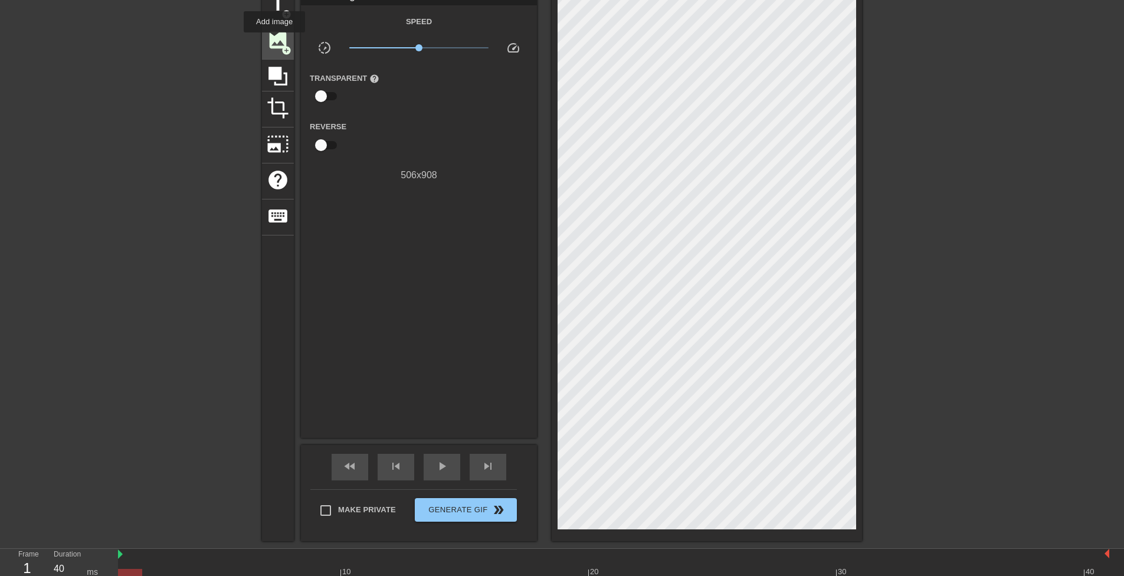
click at [274, 41] on span "image" at bounding box center [278, 40] width 22 height 22
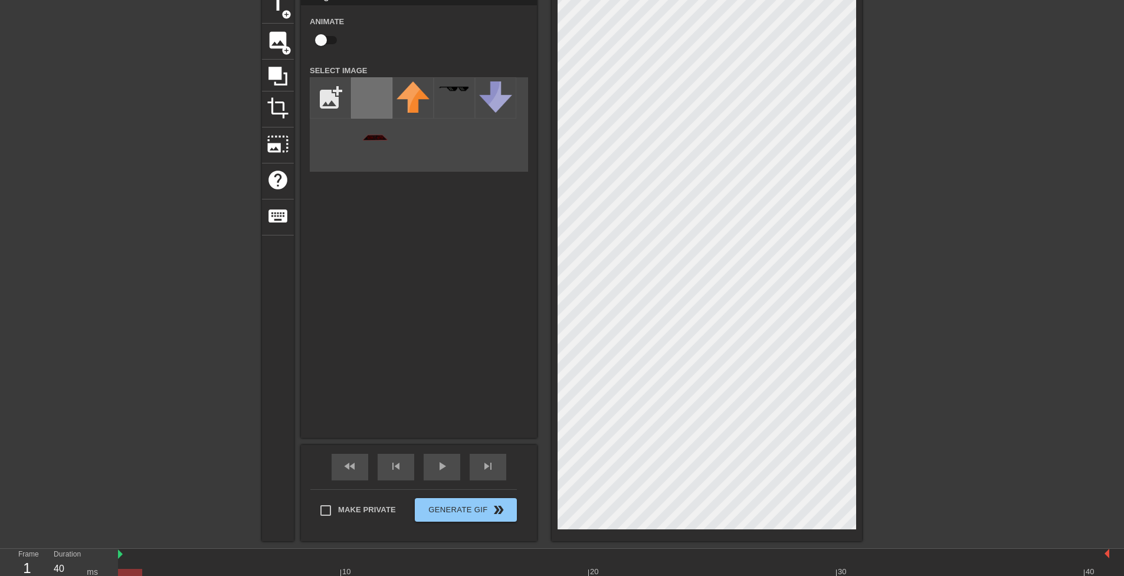
click at [374, 136] on img at bounding box center [371, 110] width 33 height 59
click at [837, 0] on html "menu_book Browse the tutorials! [DOMAIN_NAME] The online gif editor Send Feedba…" at bounding box center [562, 276] width 1124 height 670
click at [391, 303] on div "Image Animate Select Image add_photo_alternate" at bounding box center [419, 213] width 236 height 450
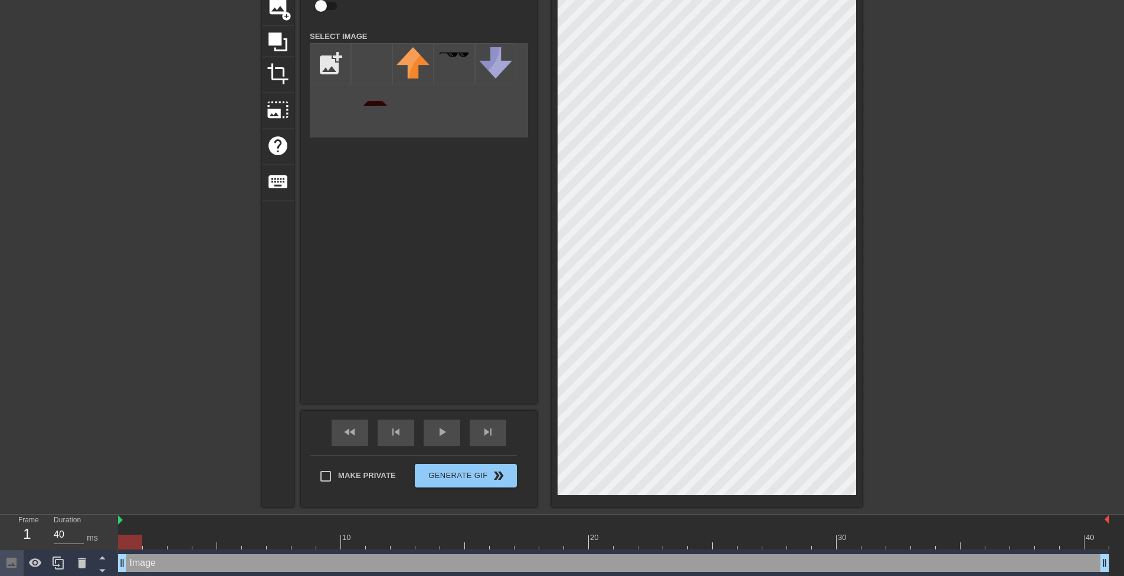
scroll to position [96, 0]
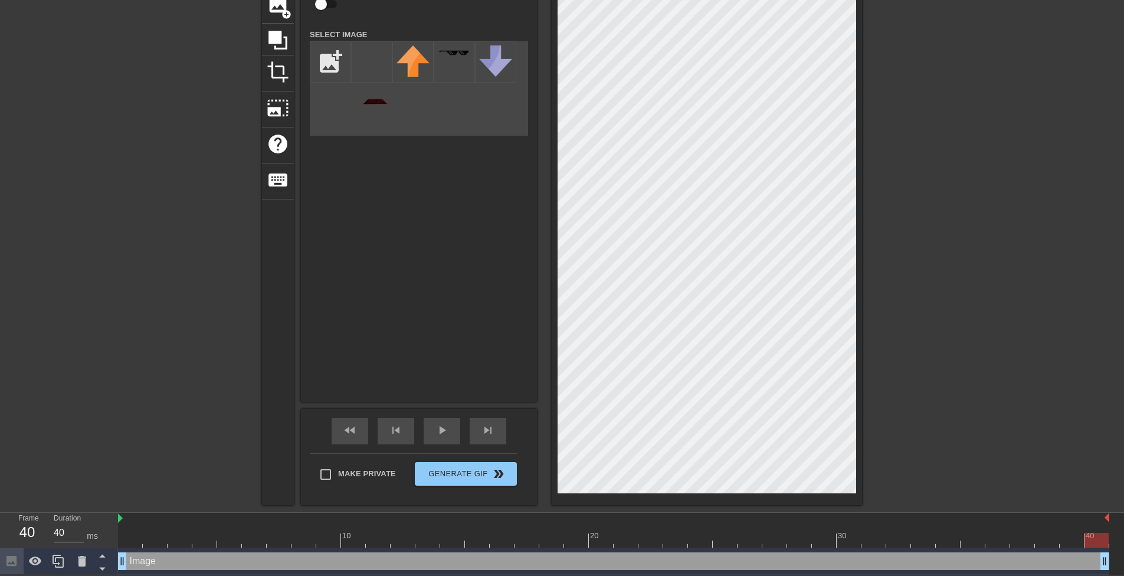
drag, startPoint x: 1107, startPoint y: 558, endPoint x: 1118, endPoint y: 557, distance: 11.9
click at [1118, 557] on div "Image drag_handle drag_handle" at bounding box center [621, 561] width 1006 height 27
click at [447, 434] on span "play_arrow" at bounding box center [442, 430] width 14 height 14
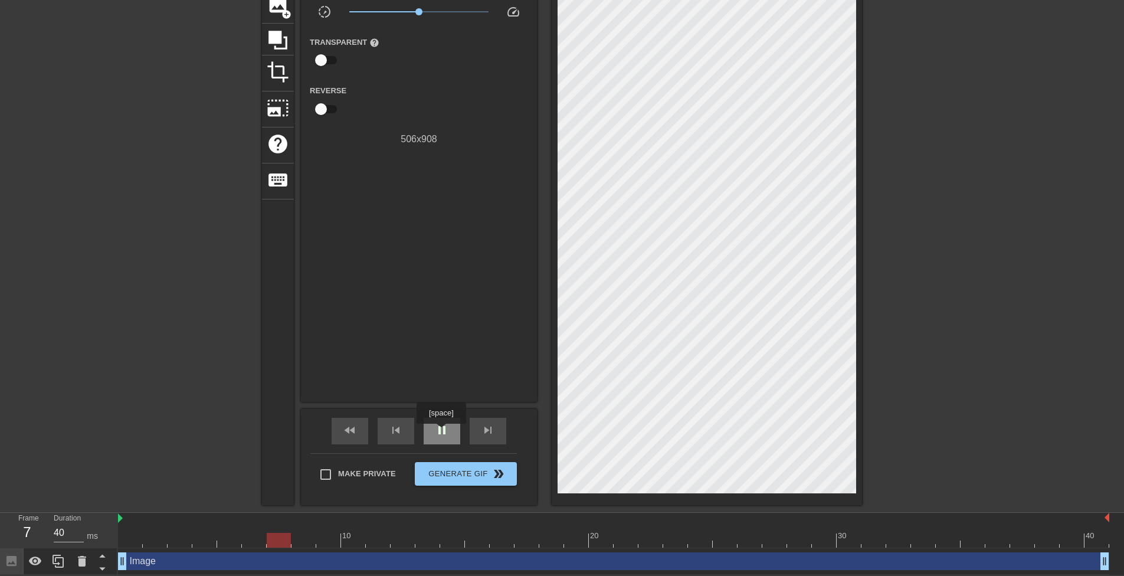
click at [441, 432] on span "pause" at bounding box center [442, 430] width 14 height 14
click at [129, 541] on div at bounding box center [613, 540] width 991 height 15
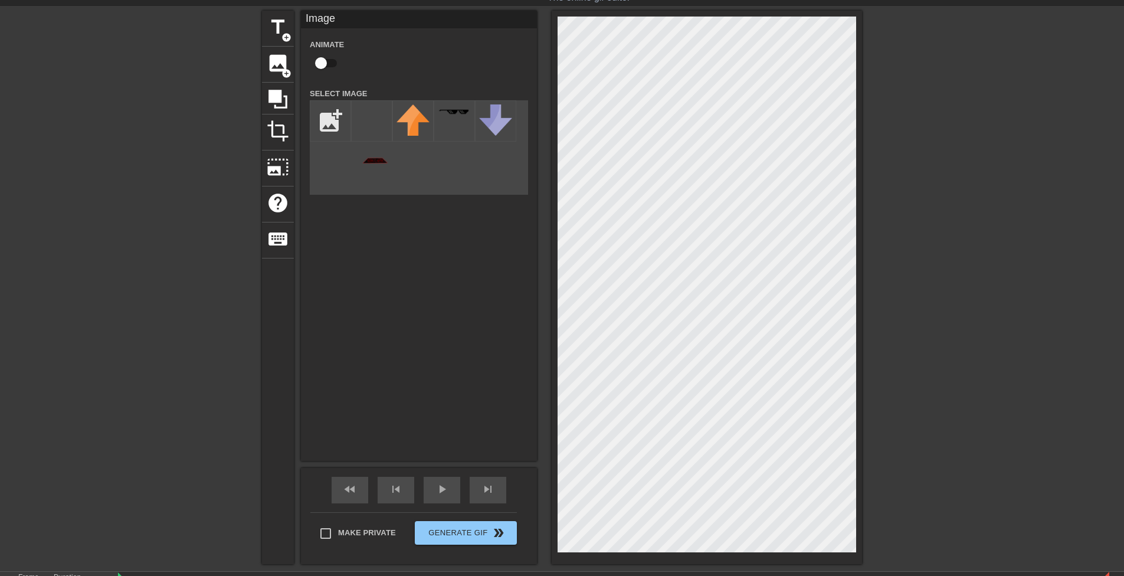
scroll to position [0, 0]
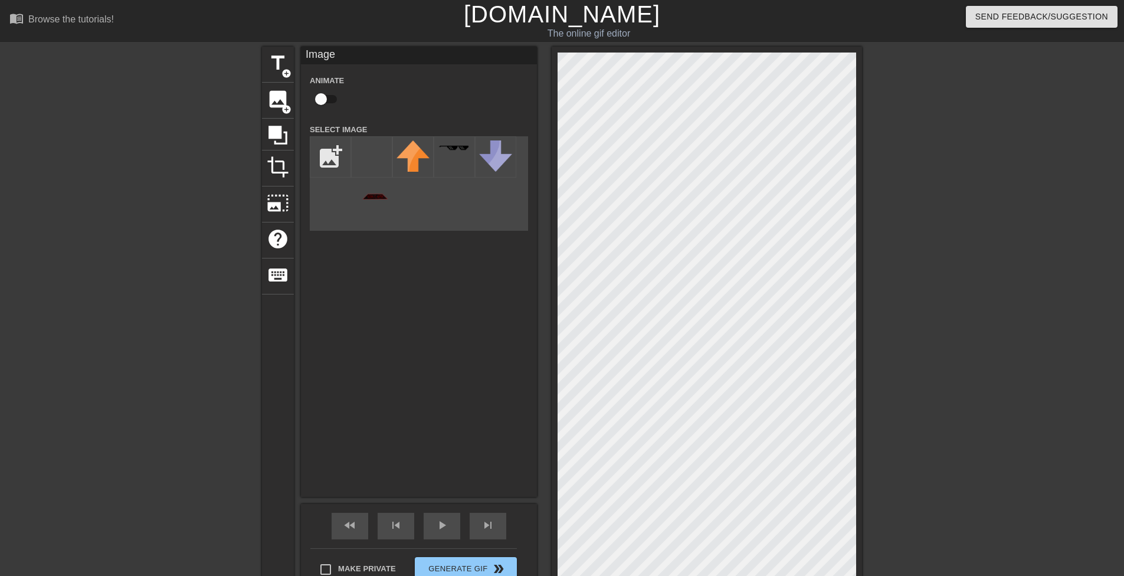
click at [567, 39] on div "menu_book Browse the tutorials! [DOMAIN_NAME] The online gif editor Send Feedba…" at bounding box center [562, 335] width 1124 height 670
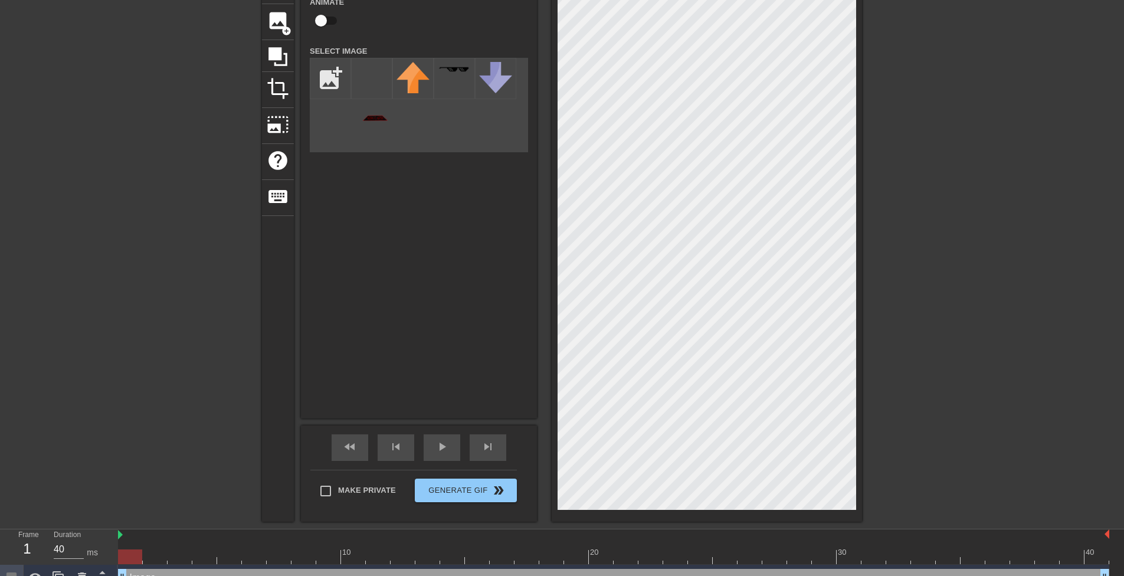
scroll to position [96, 0]
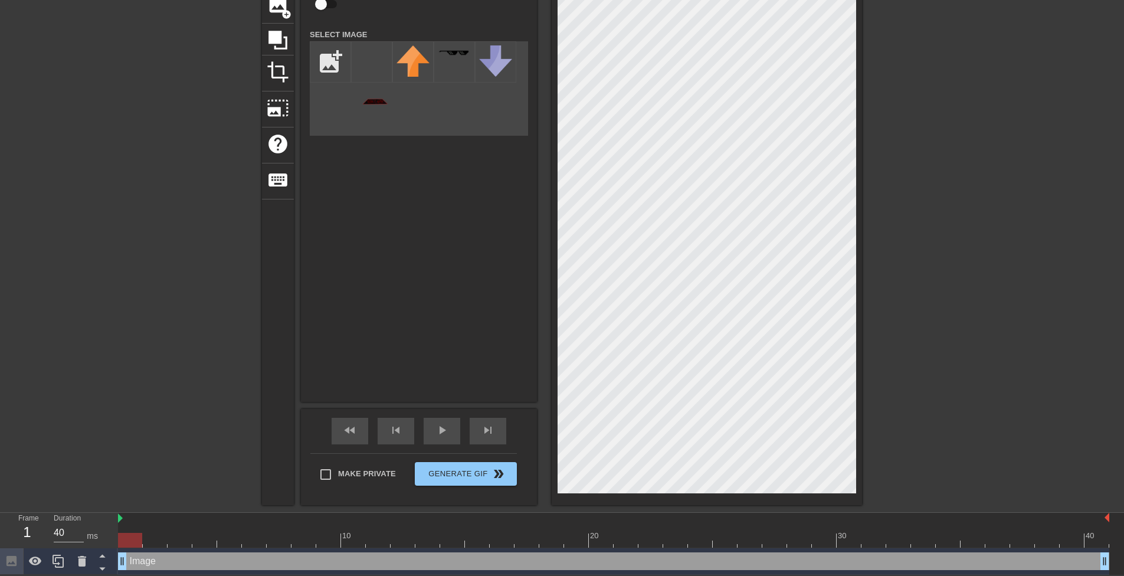
click at [199, 518] on div at bounding box center [613, 519] width 991 height 12
click at [448, 434] on span "play_arrow" at bounding box center [442, 430] width 14 height 14
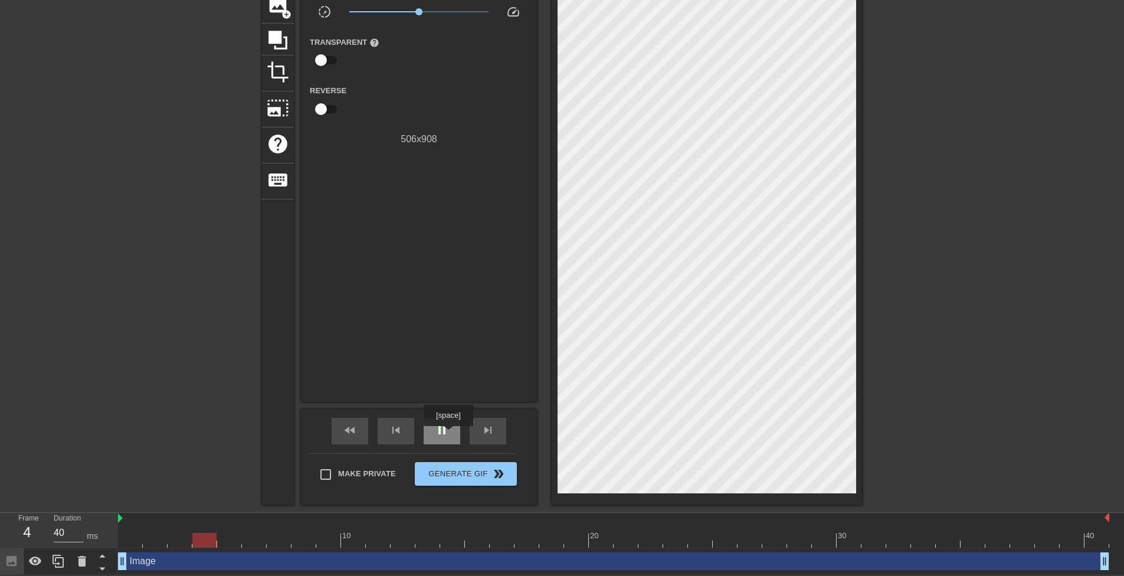
click at [448, 434] on span "pause" at bounding box center [442, 430] width 14 height 14
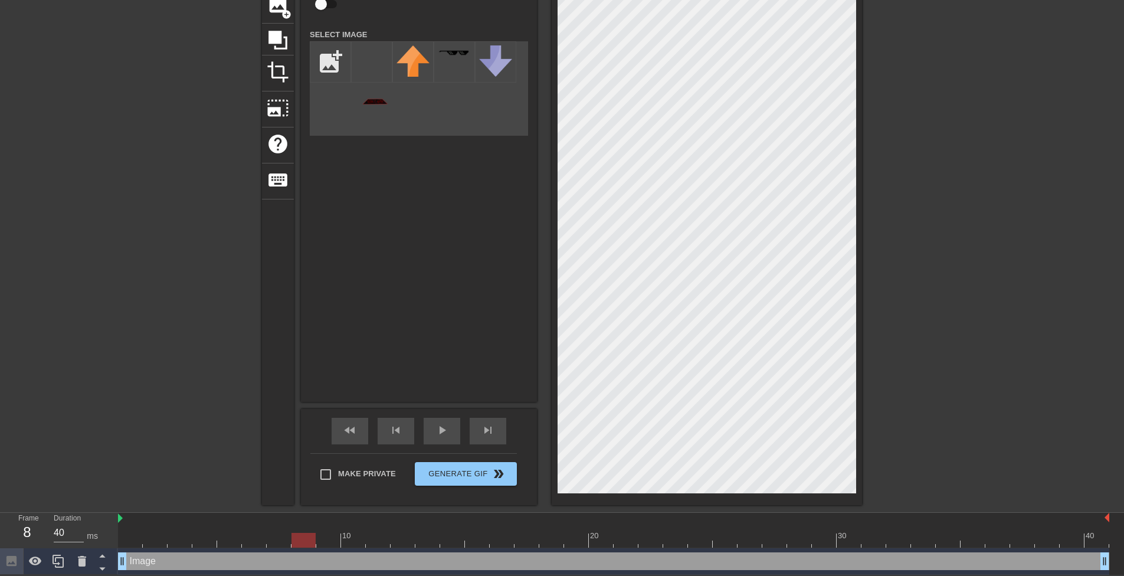
click at [911, 246] on div at bounding box center [964, 129] width 177 height 354
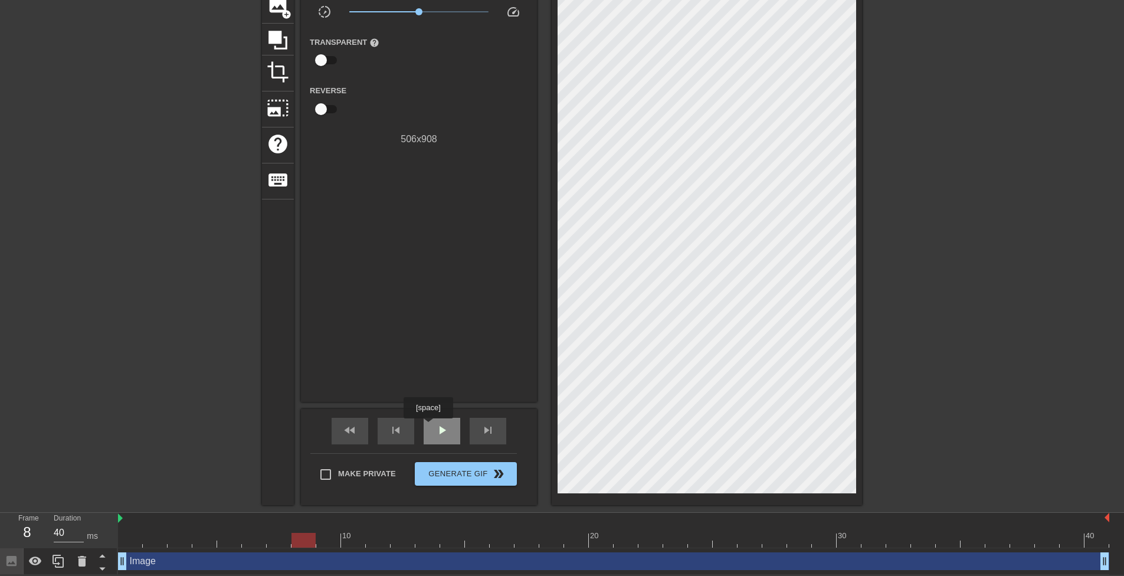
click at [428, 427] on div "play_arrow" at bounding box center [442, 431] width 37 height 27
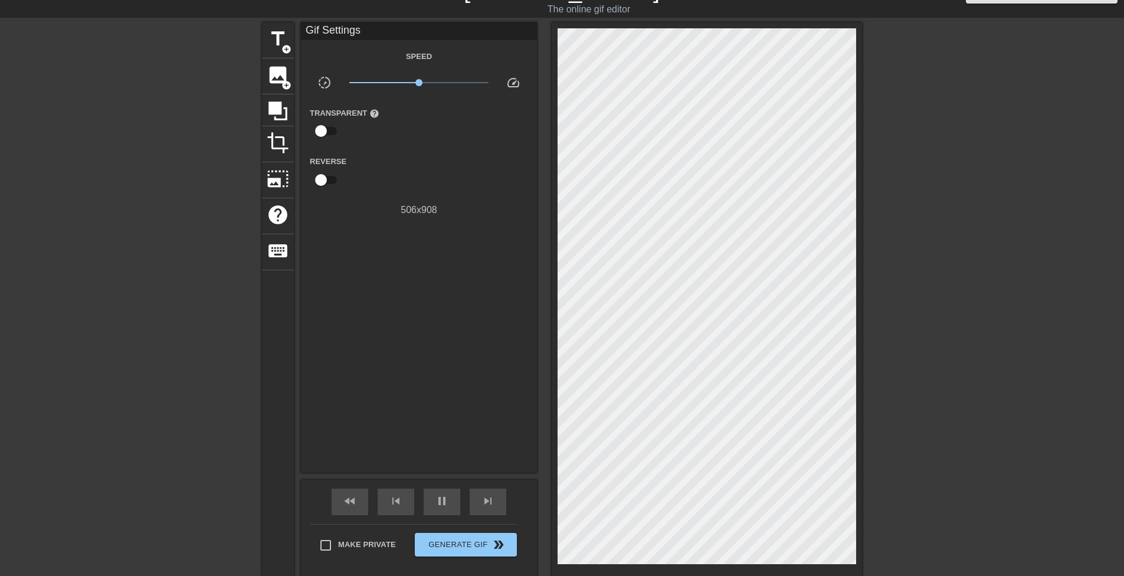
scroll to position [0, 0]
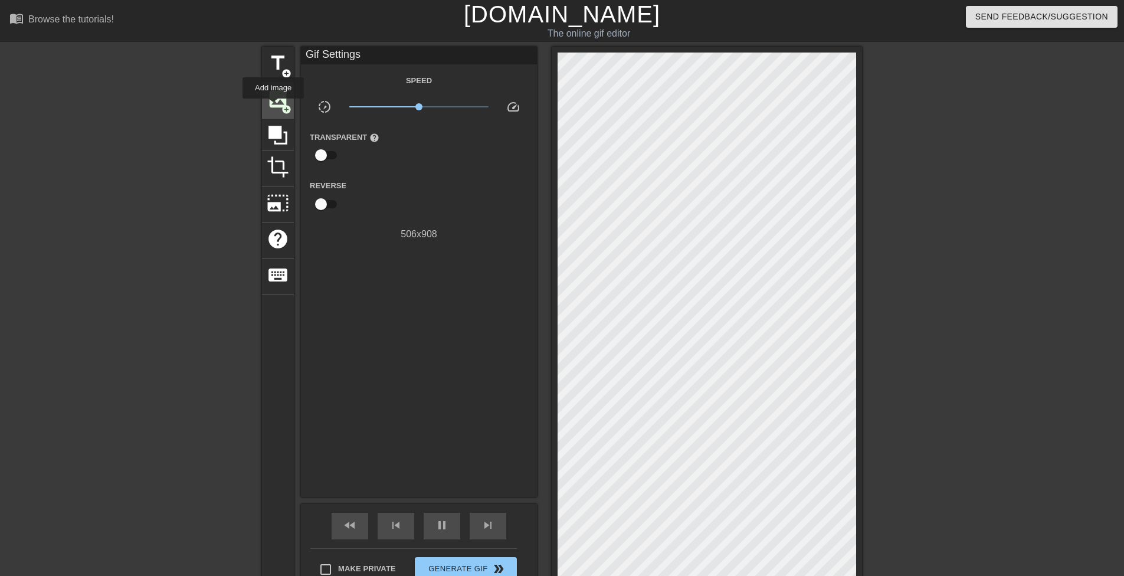
click at [273, 107] on span "image" at bounding box center [278, 99] width 22 height 22
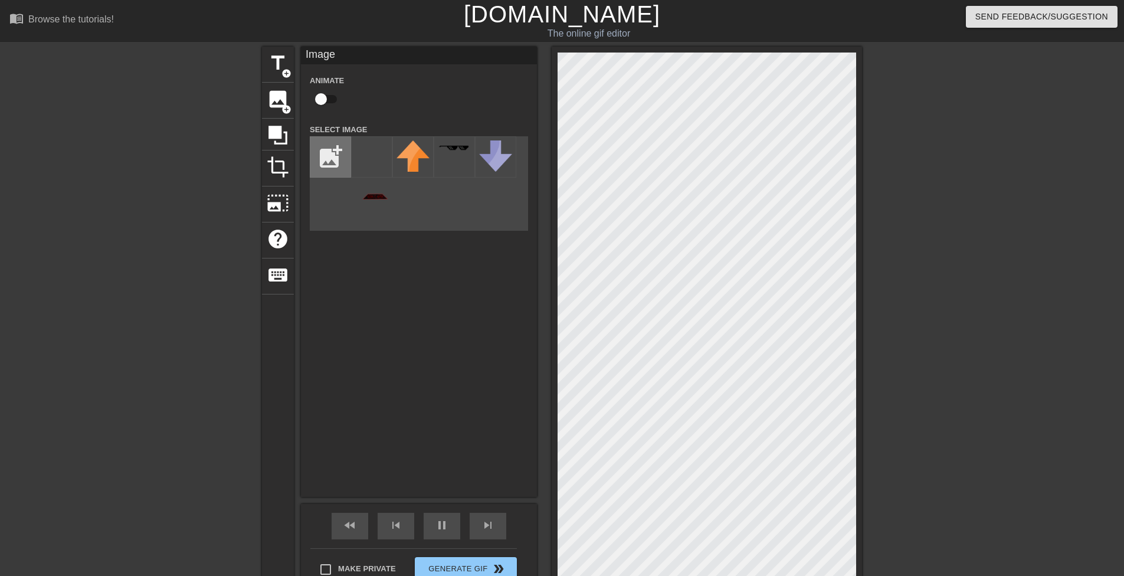
click at [334, 169] on input "file" at bounding box center [330, 157] width 40 height 40
type input "C:\fakepath\GG CREW LOGO1.png"
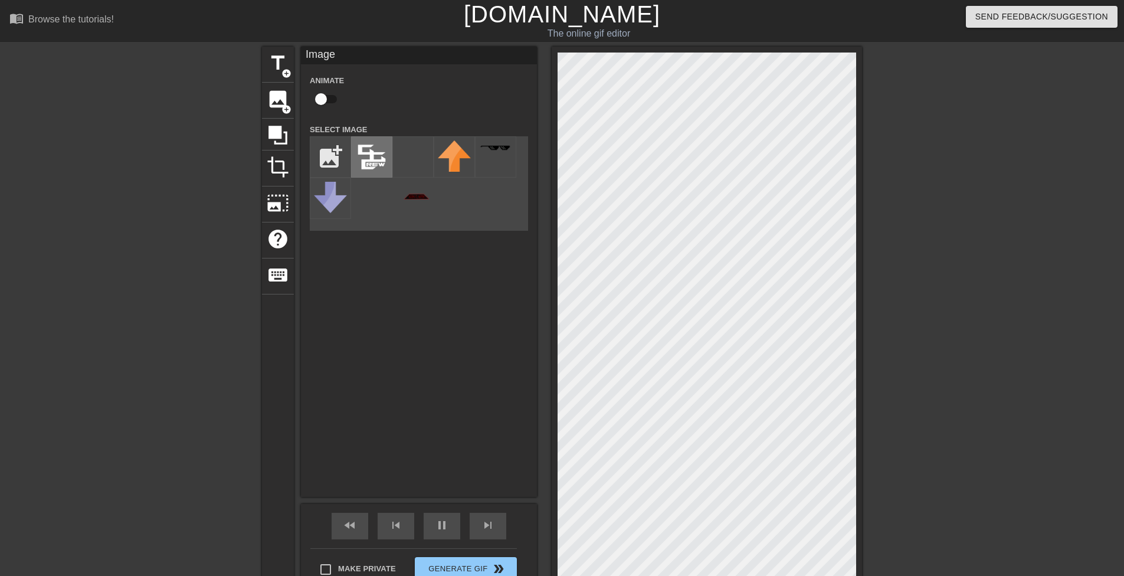
click at [379, 170] on img at bounding box center [371, 156] width 33 height 33
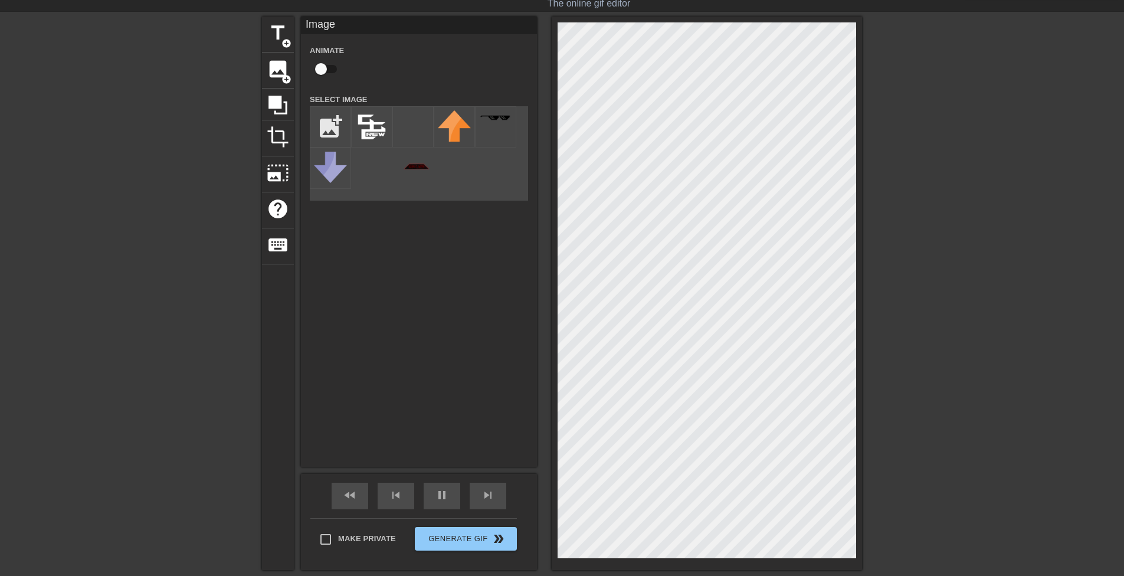
scroll to position [123, 0]
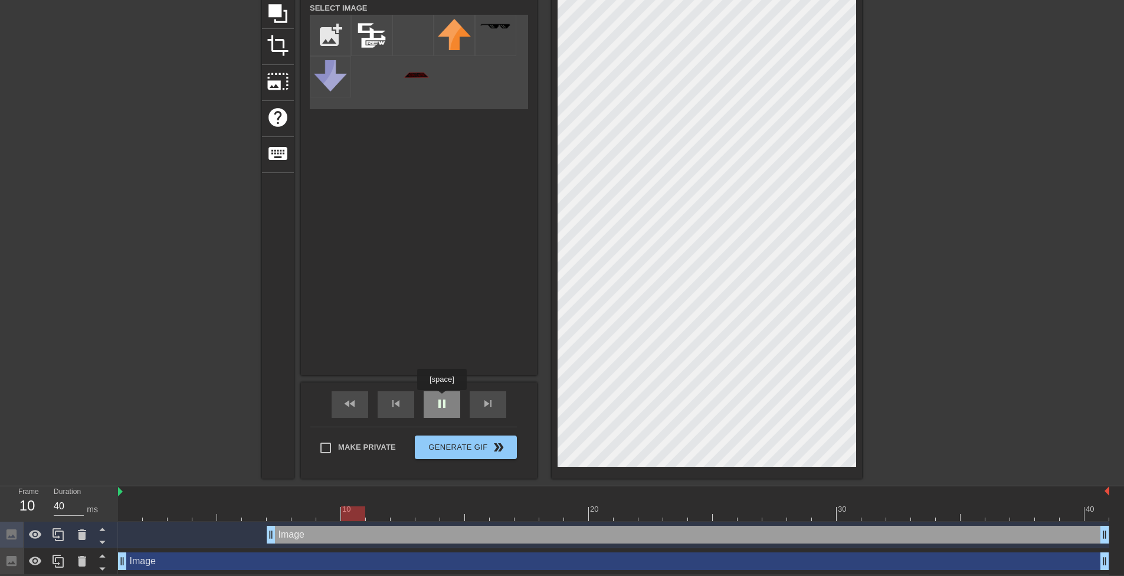
click at [441, 398] on span "pause" at bounding box center [442, 404] width 14 height 14
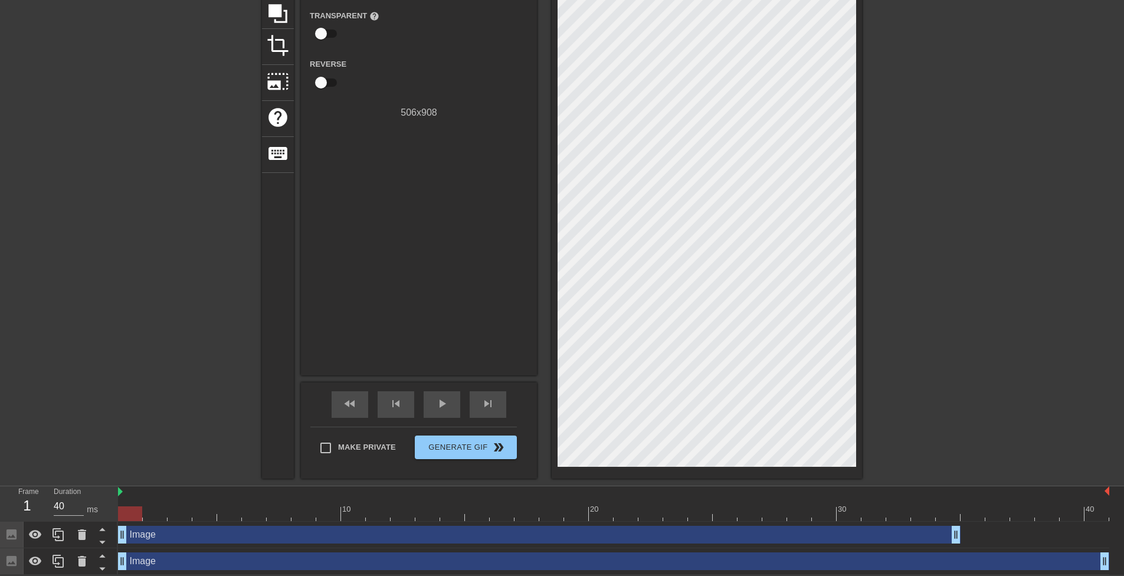
drag, startPoint x: 318, startPoint y: 536, endPoint x: 161, endPoint y: 534, distance: 156.4
click at [161, 534] on div "Image drag_handle drag_handle" at bounding box center [539, 535] width 843 height 18
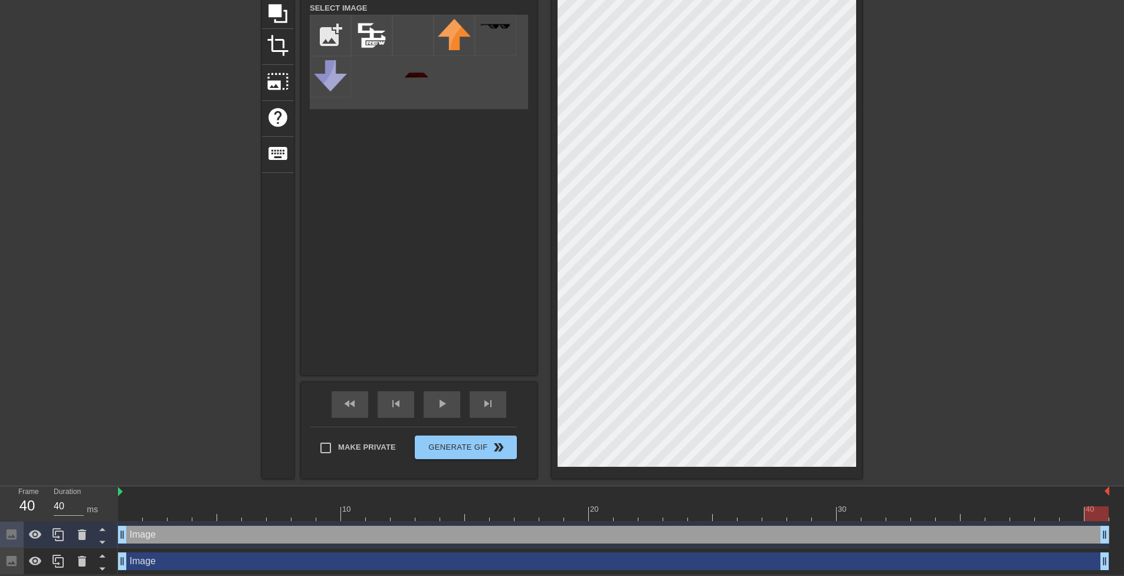
drag, startPoint x: 956, startPoint y: 535, endPoint x: 1099, endPoint y: 523, distance: 143.9
click at [1099, 523] on div "Image drag_handle drag_handle" at bounding box center [613, 535] width 991 height 27
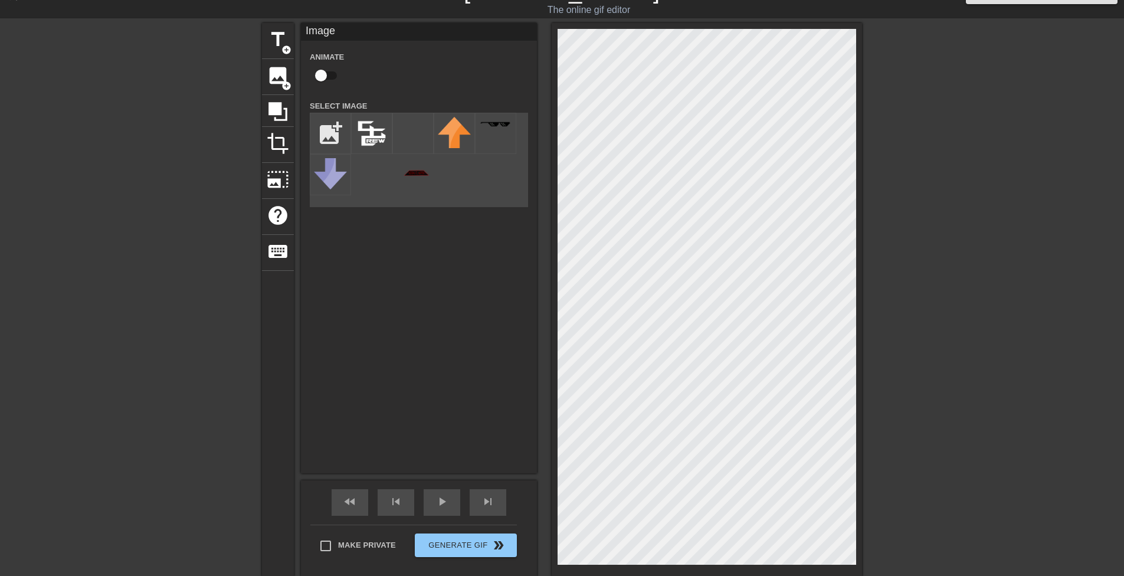
scroll to position [0, 0]
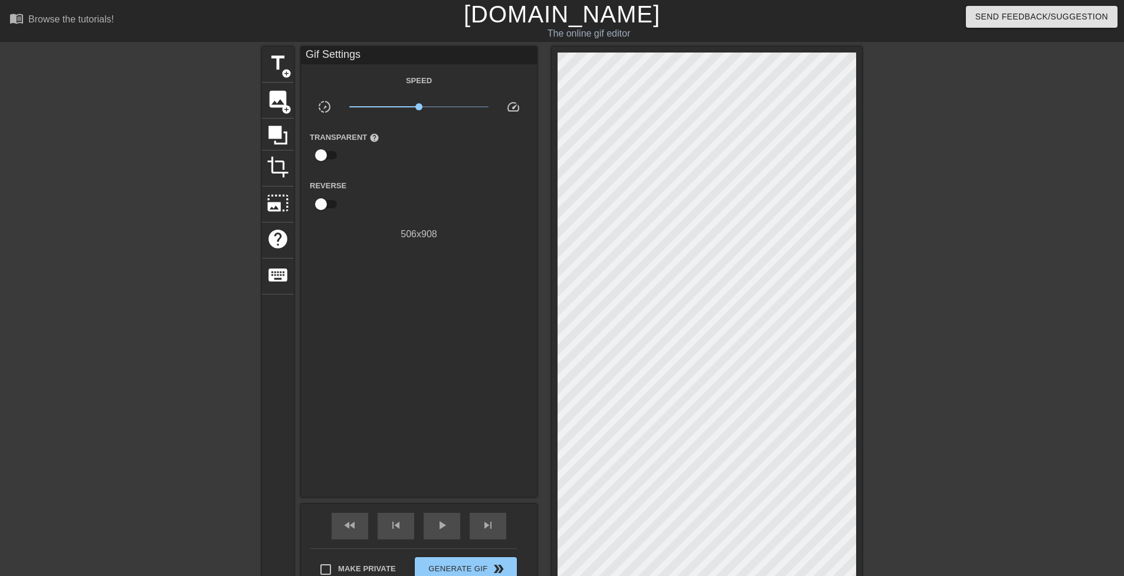
click at [950, 188] on div at bounding box center [964, 224] width 177 height 354
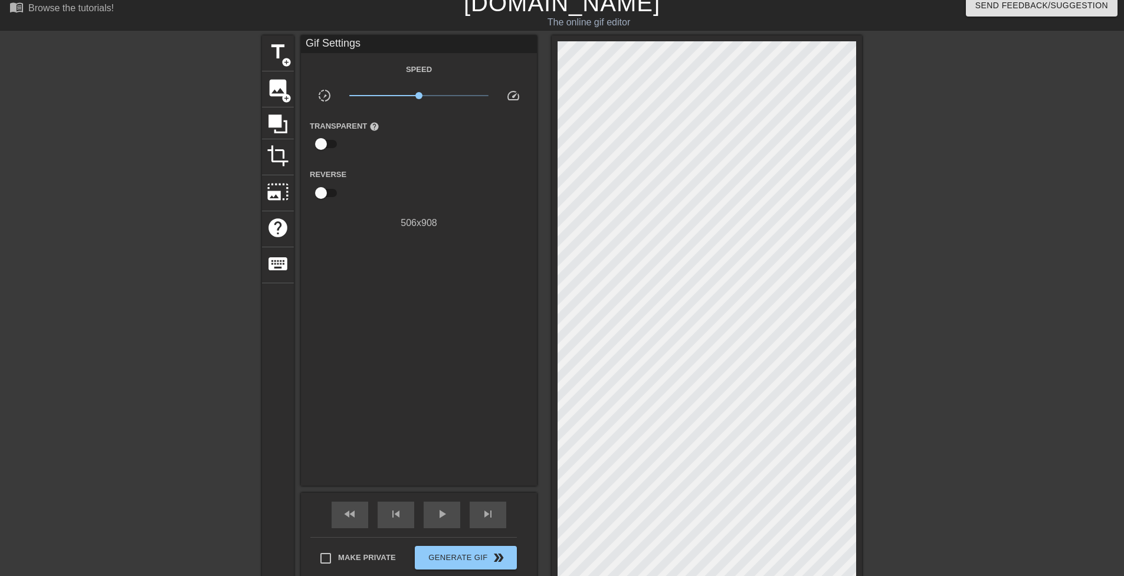
scroll to position [5, 0]
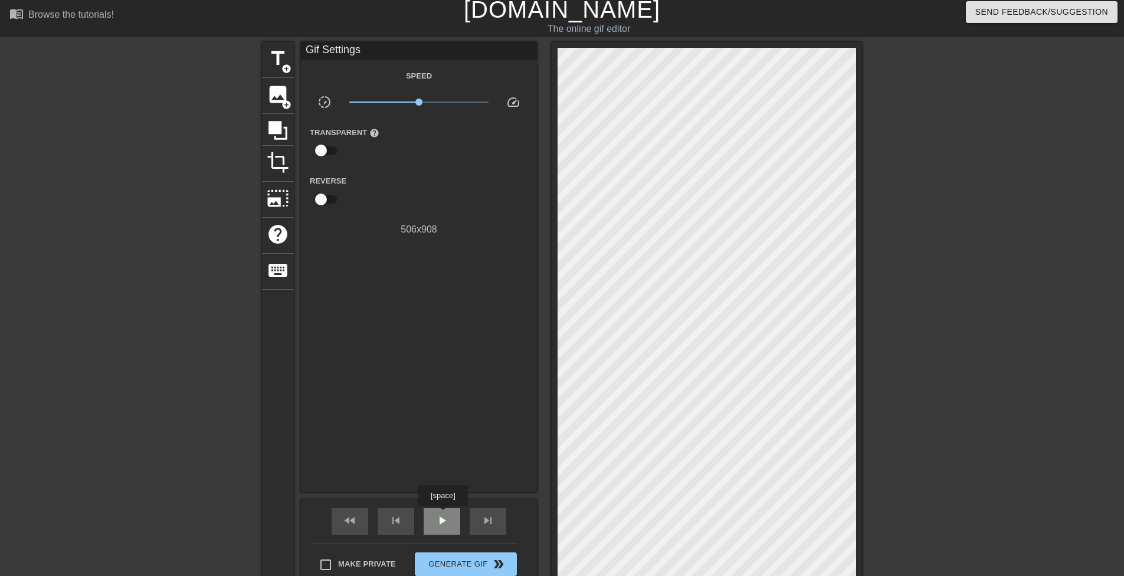
click at [443, 515] on span "play_arrow" at bounding box center [442, 520] width 14 height 14
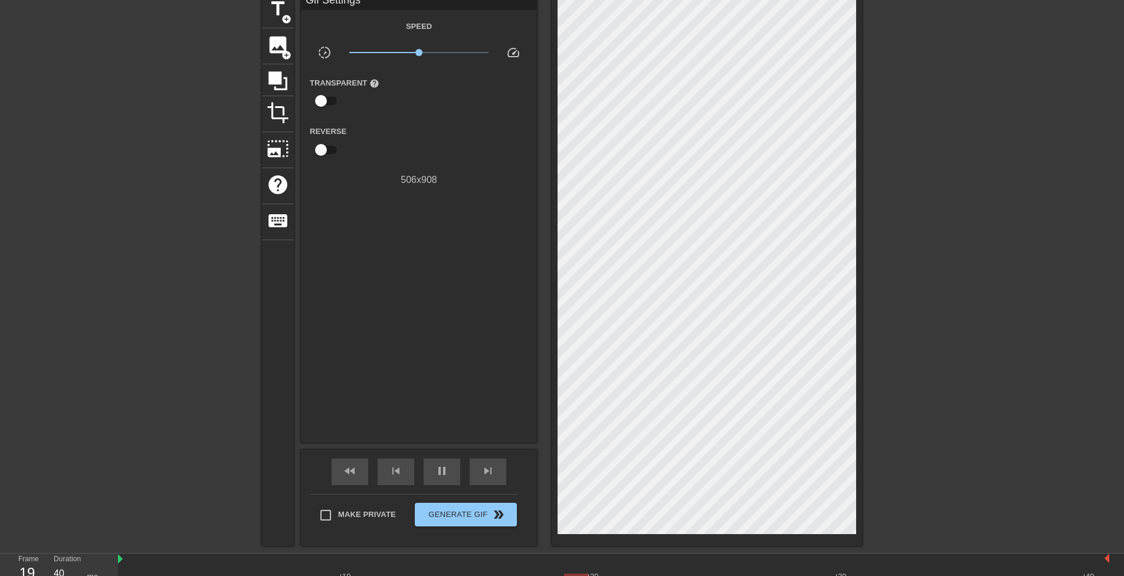
scroll to position [64, 0]
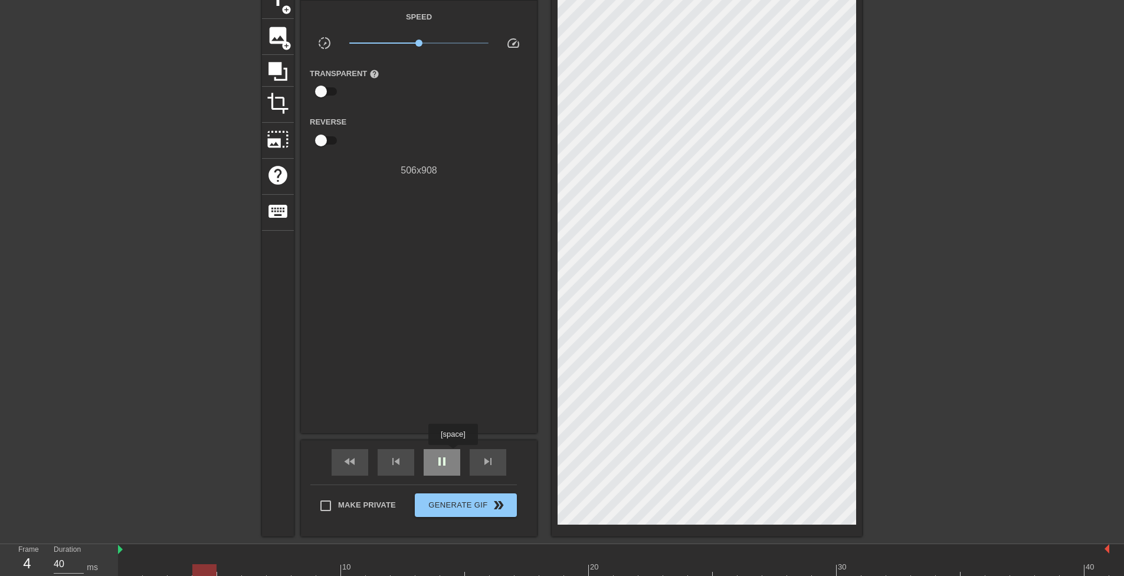
click at [453, 453] on div "pause" at bounding box center [442, 462] width 37 height 27
click at [1007, 100] on div at bounding box center [964, 160] width 177 height 354
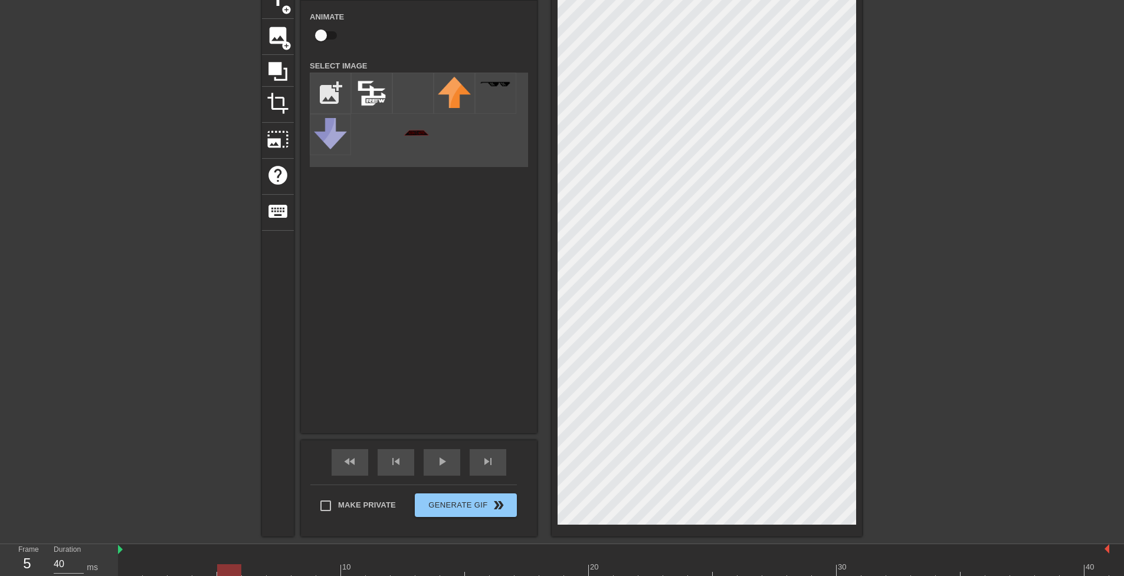
click at [957, 63] on div at bounding box center [964, 160] width 177 height 354
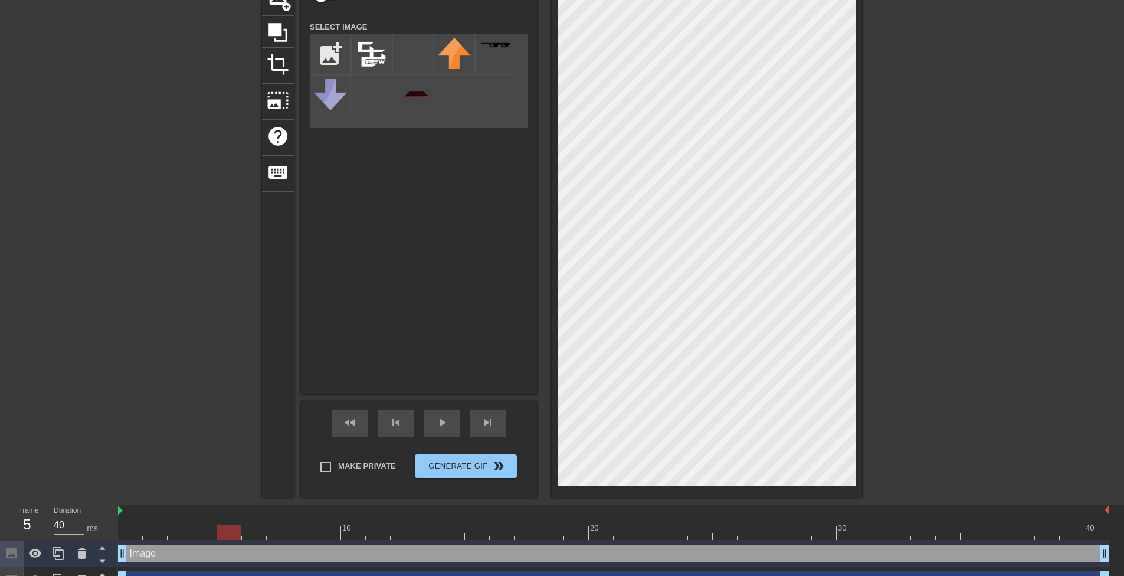
scroll to position [123, 0]
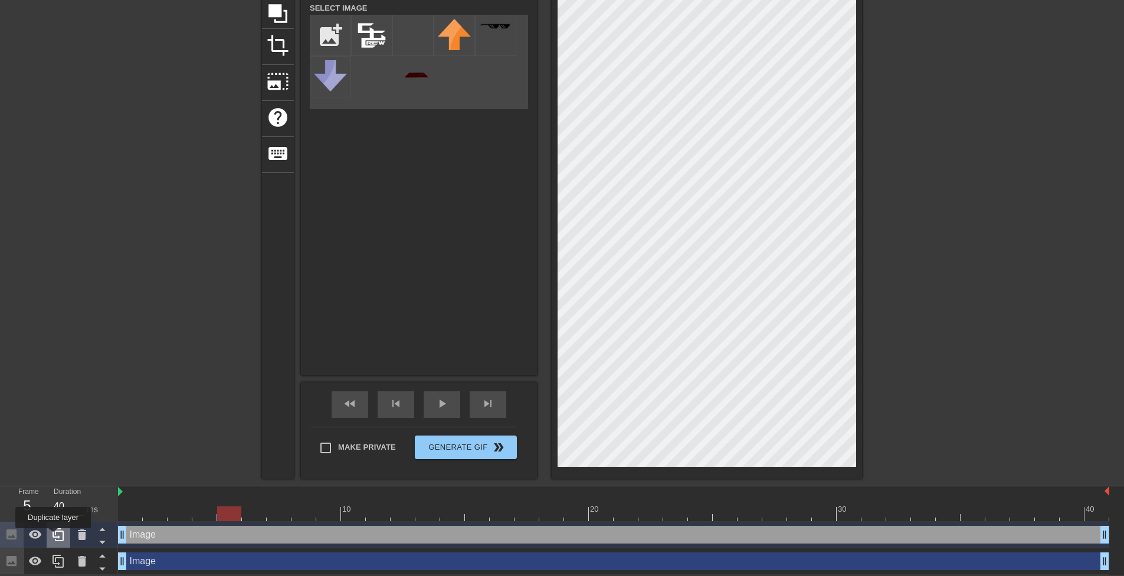
click at [53, 536] on icon at bounding box center [58, 534] width 11 height 13
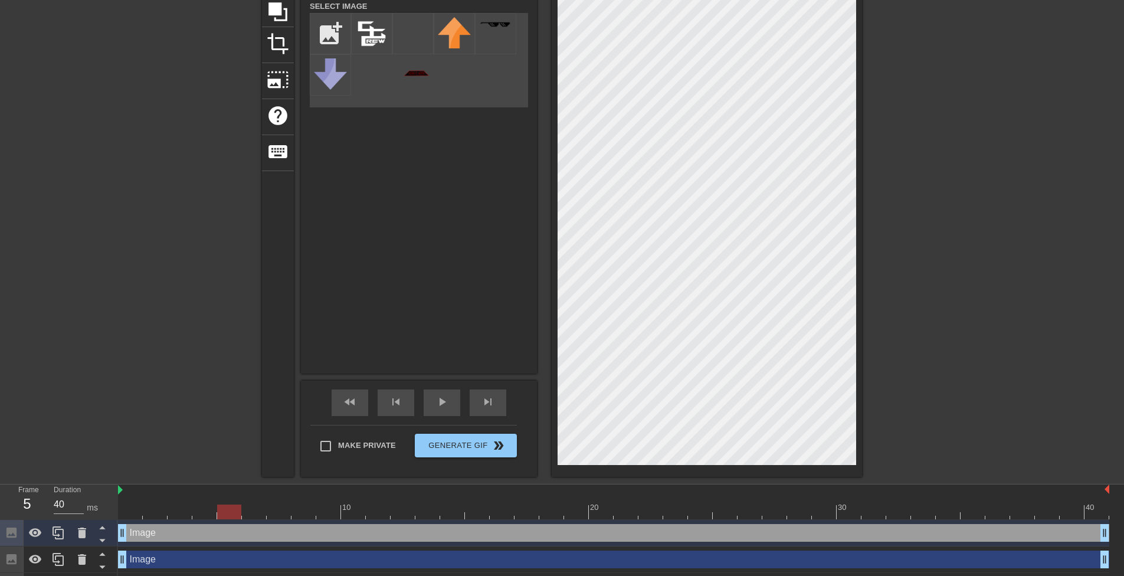
scroll to position [149, 0]
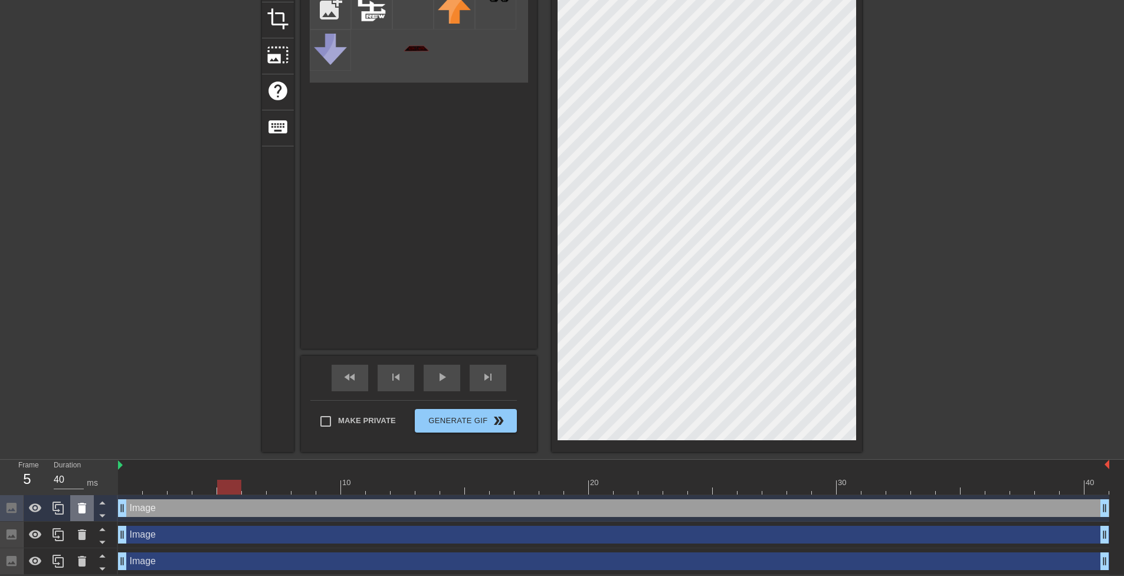
click at [84, 513] on icon at bounding box center [82, 508] width 14 height 14
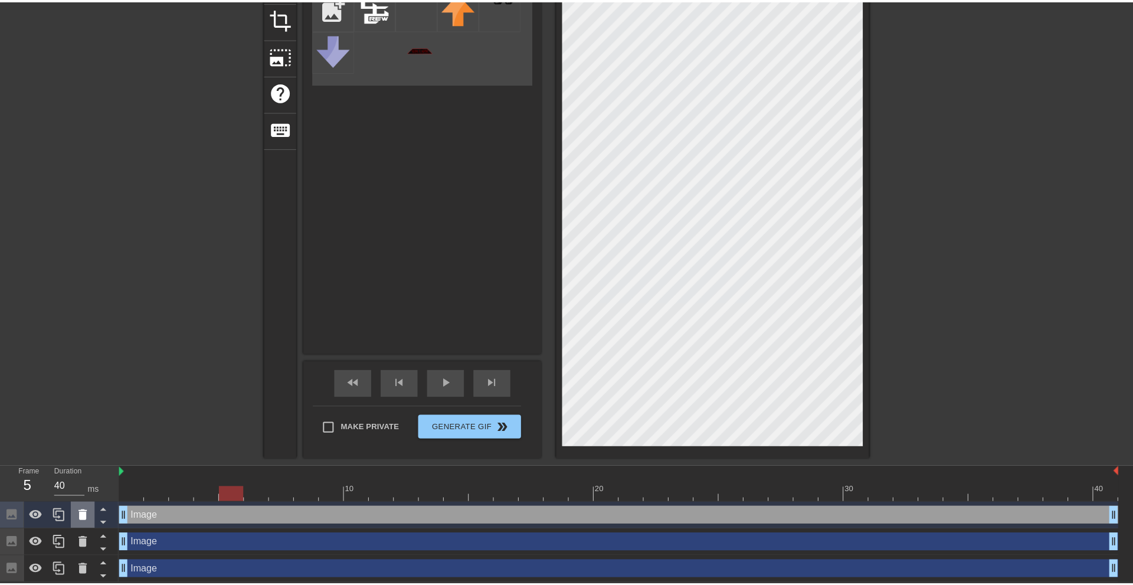
scroll to position [140, 0]
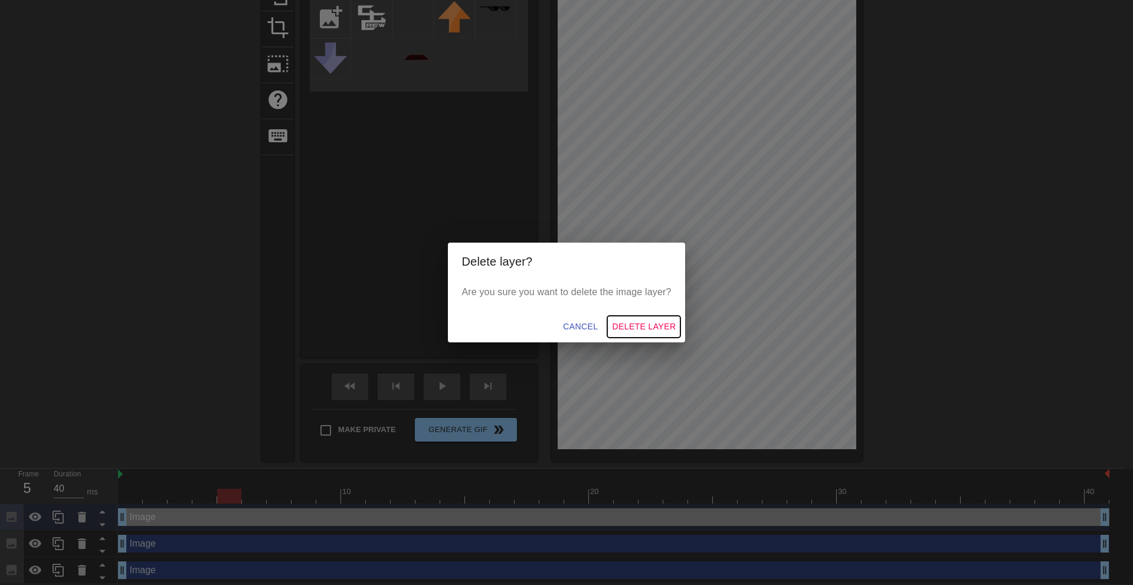
click at [623, 329] on span "Delete Layer" at bounding box center [644, 326] width 64 height 15
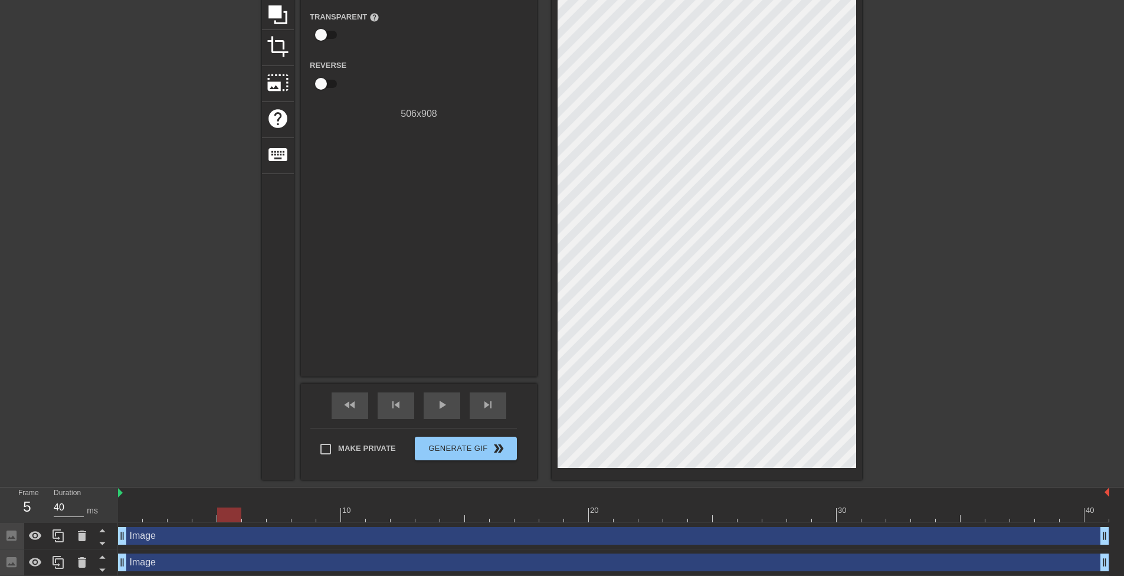
scroll to position [123, 0]
drag, startPoint x: 131, startPoint y: 512, endPoint x: 151, endPoint y: 510, distance: 20.2
click at [130, 512] on div at bounding box center [613, 513] width 991 height 15
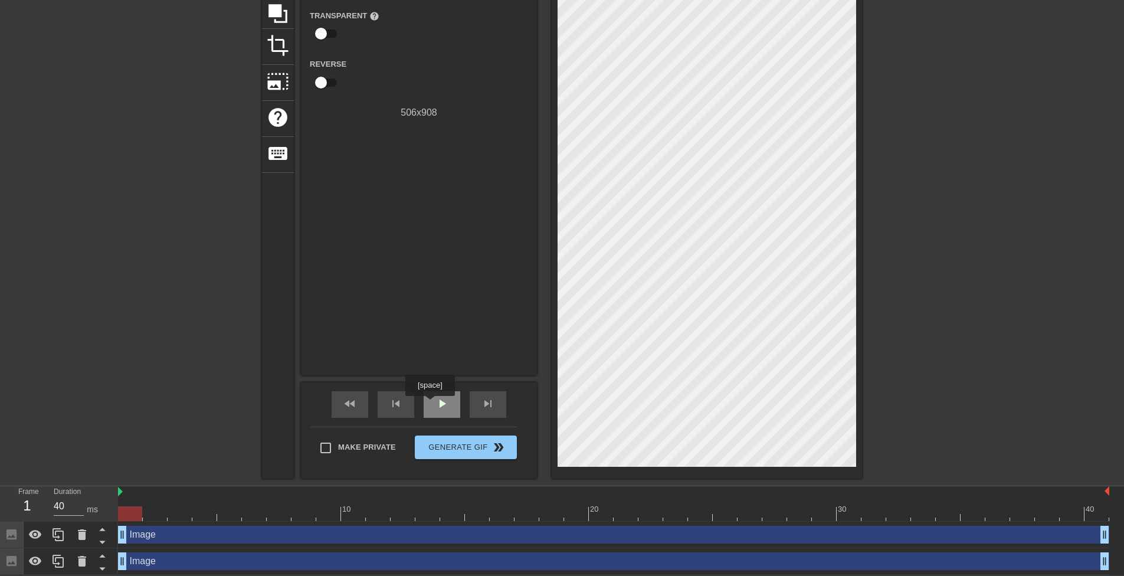
click at [430, 404] on div "play_arrow" at bounding box center [442, 404] width 37 height 27
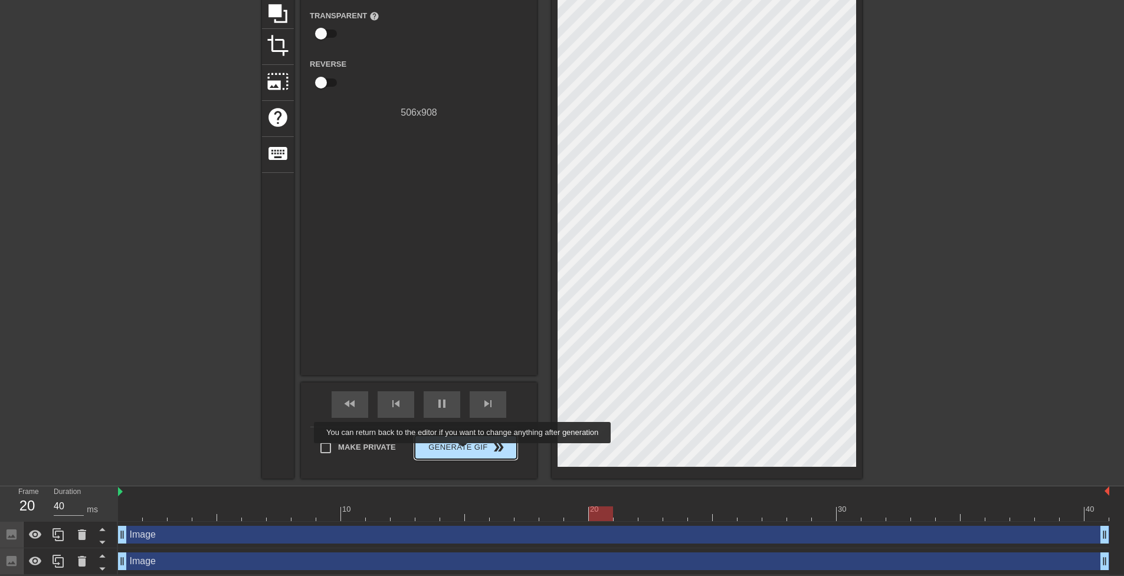
click at [464, 451] on span "Generate Gif double_arrow" at bounding box center [466, 447] width 93 height 14
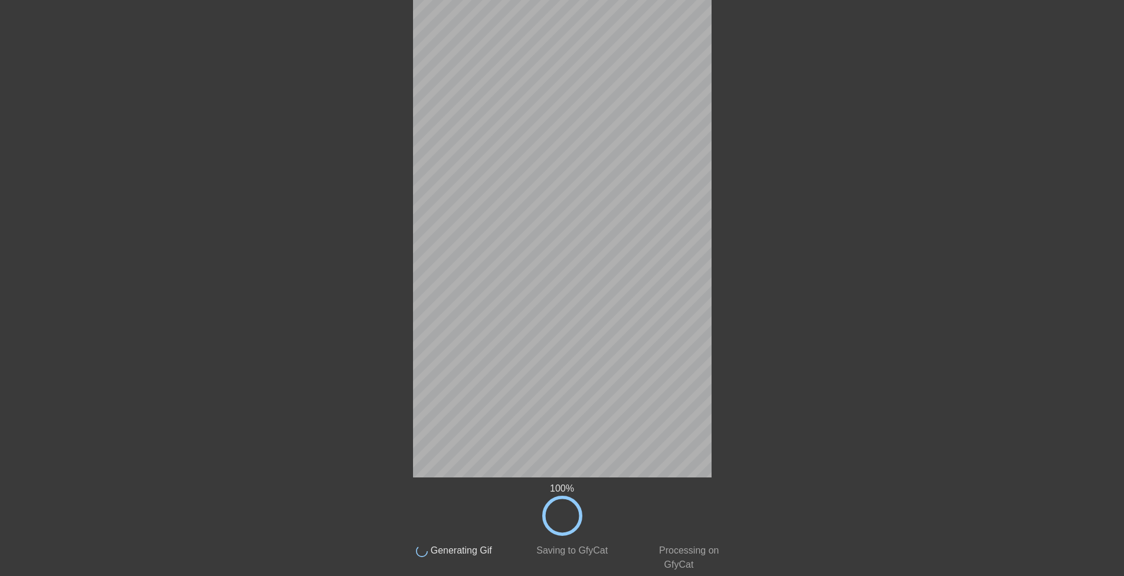
scroll to position [79, 0]
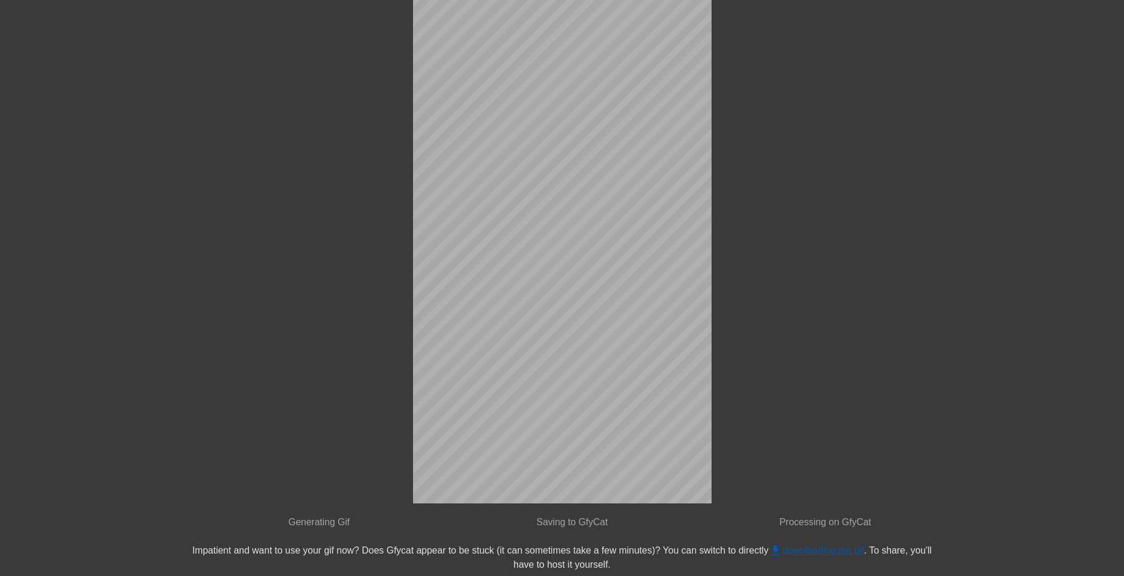
click at [808, 551] on link "get_app downloading the gif" at bounding box center [816, 550] width 96 height 10
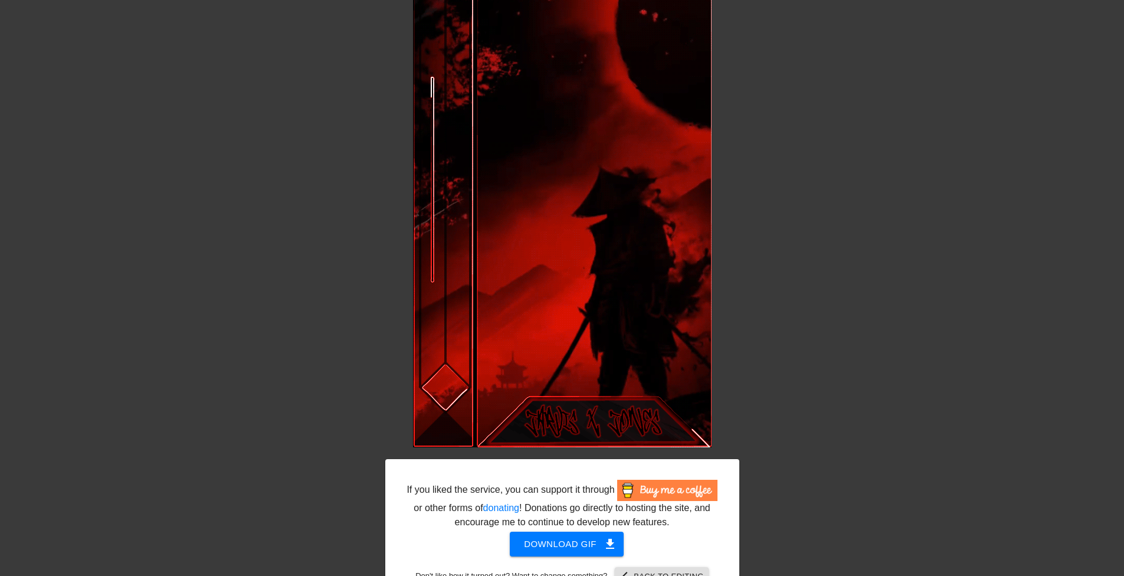
scroll to position [169, 0]
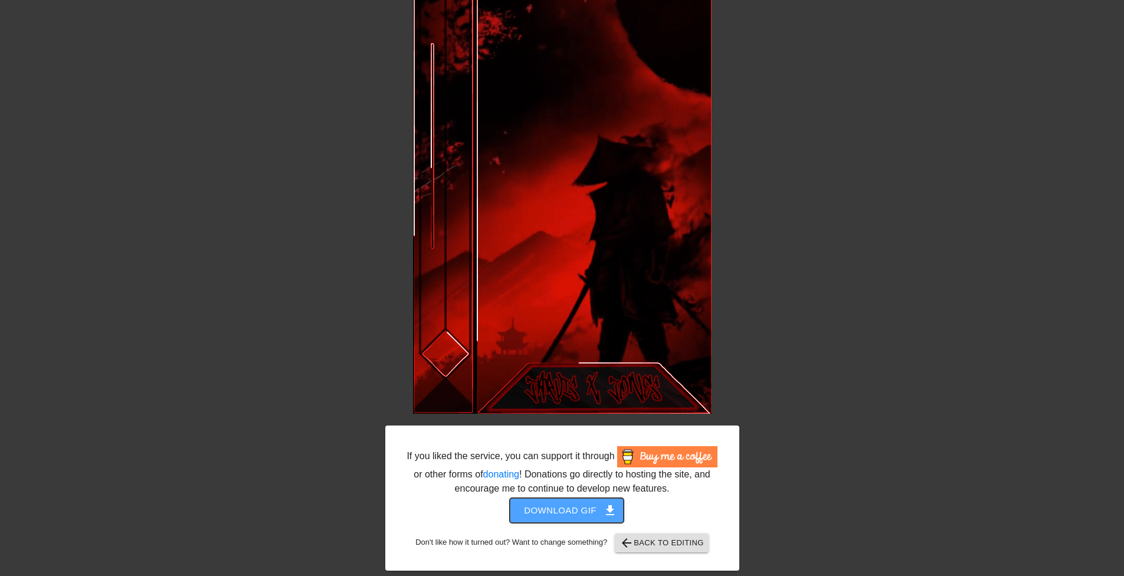
click at [588, 503] on span "Download gif get_app" at bounding box center [567, 510] width 86 height 15
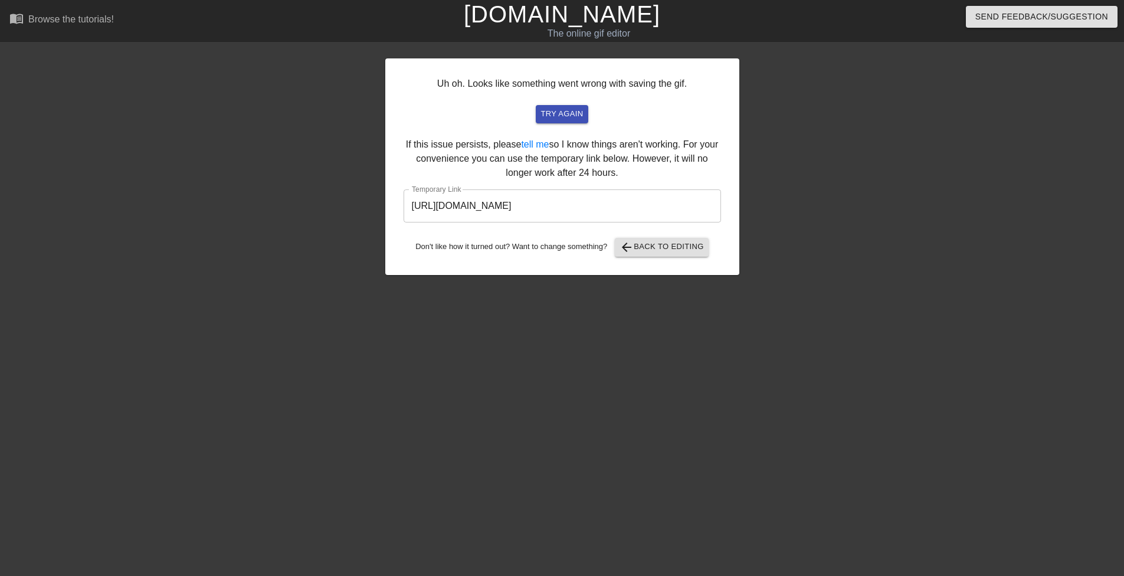
scroll to position [0, 0]
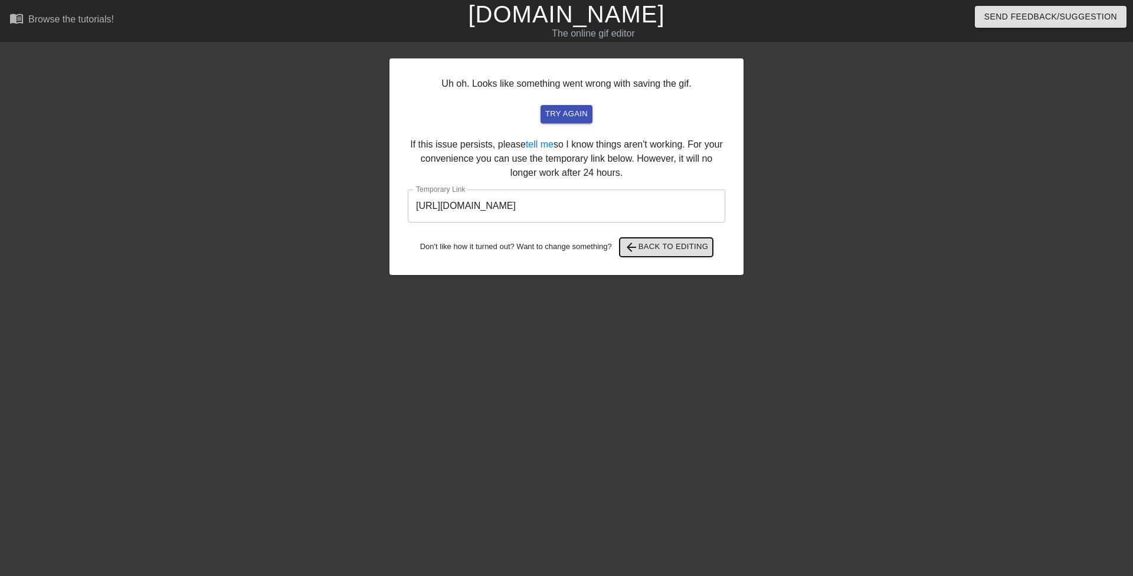
click at [654, 241] on span "arrow_back Back to Editing" at bounding box center [666, 247] width 84 height 14
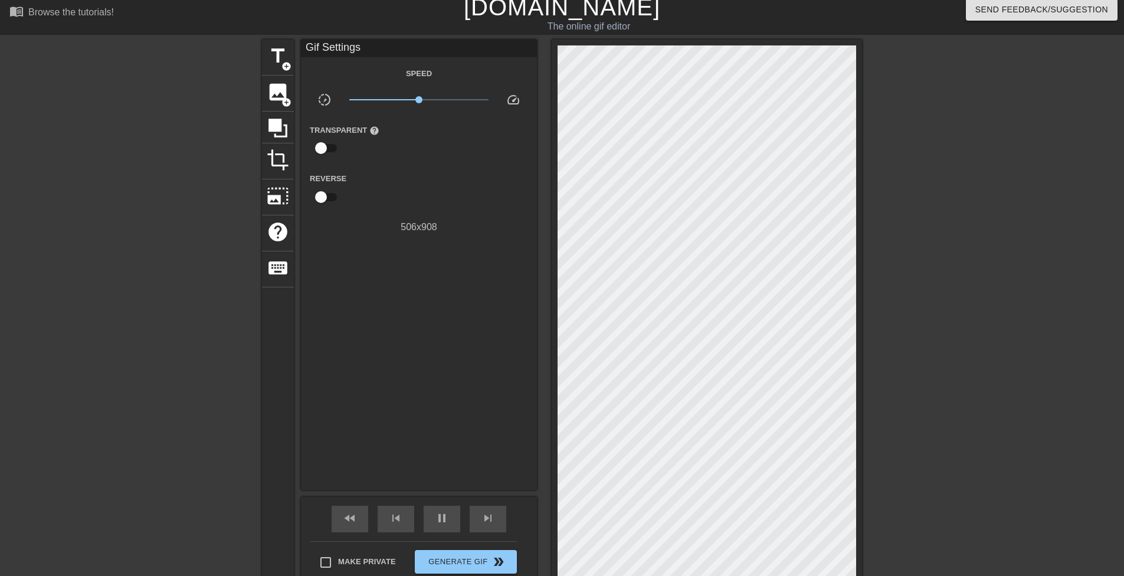
scroll to position [123, 0]
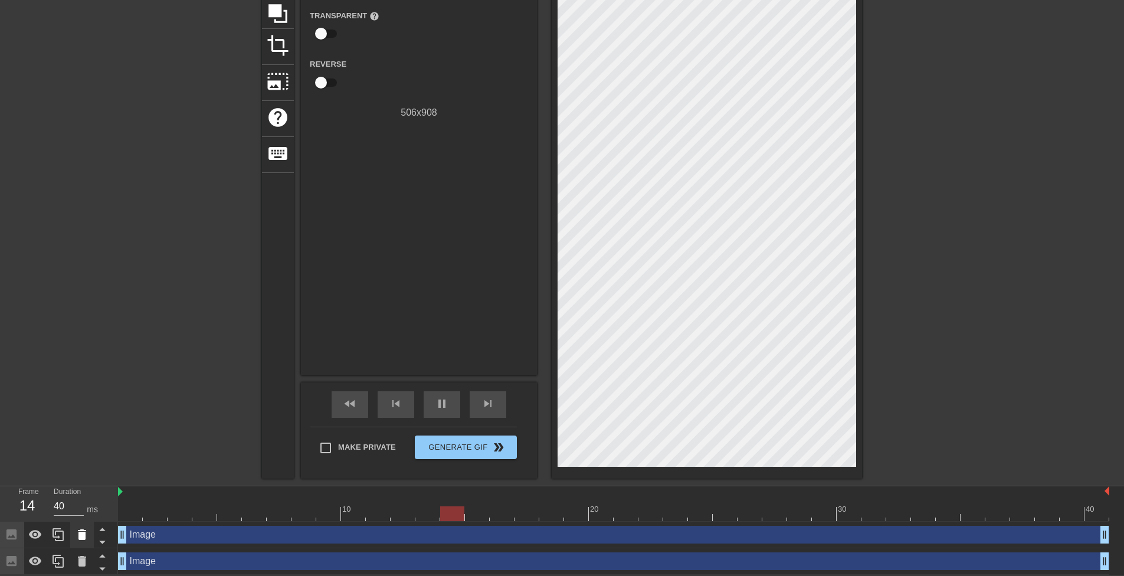
click at [80, 534] on icon at bounding box center [82, 534] width 8 height 11
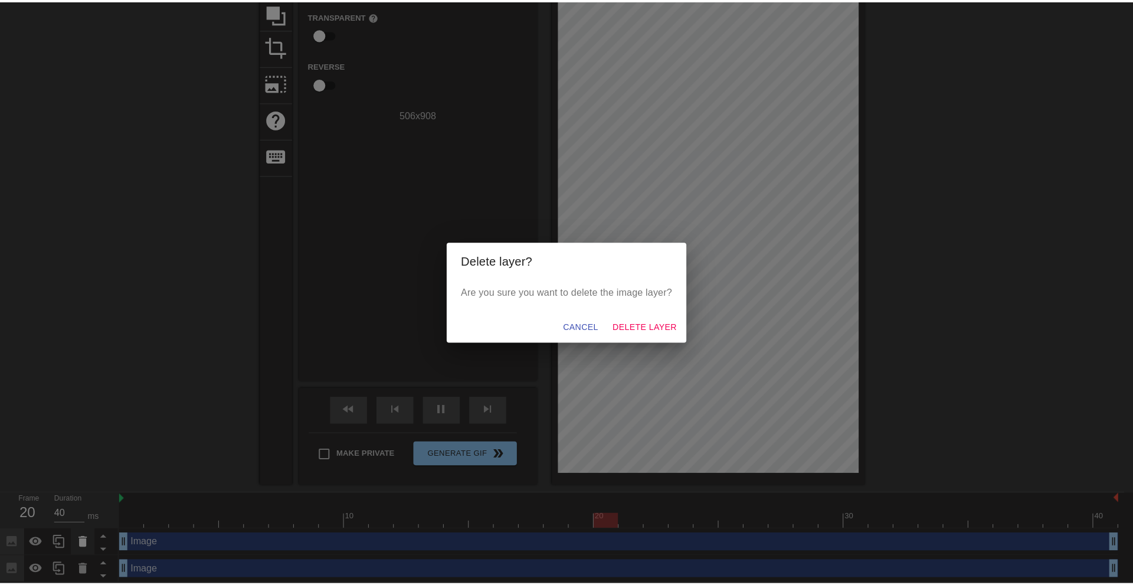
scroll to position [114, 0]
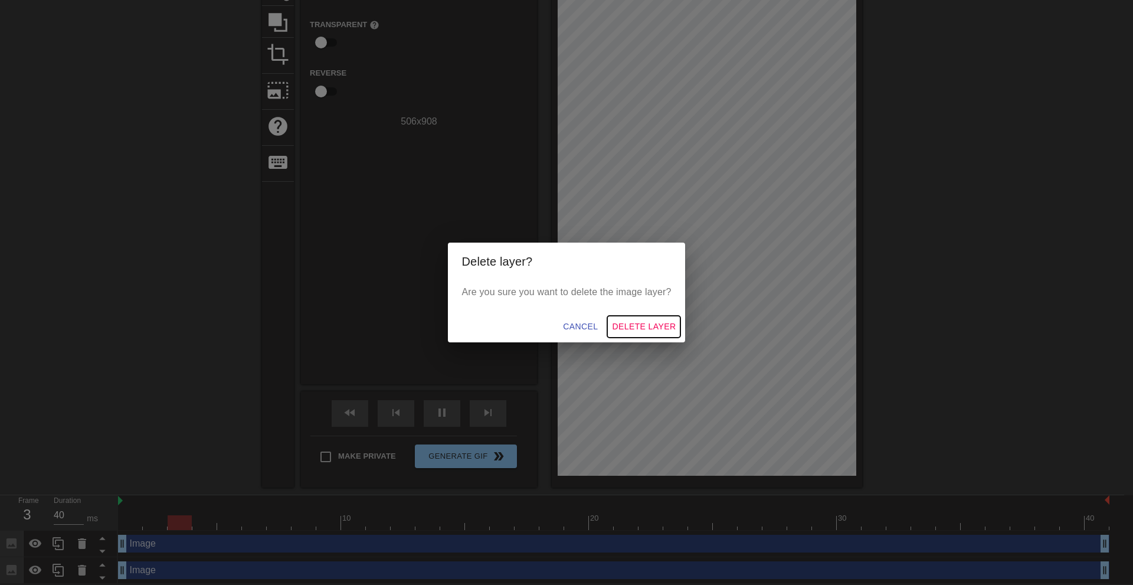
click at [630, 326] on span "Delete Layer" at bounding box center [644, 326] width 64 height 15
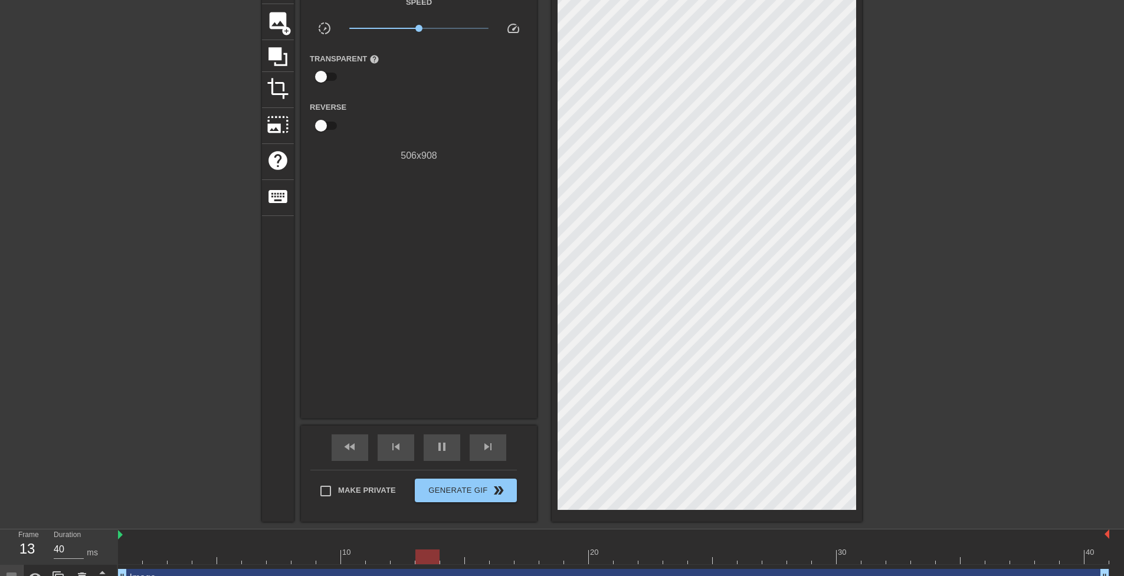
scroll to position [96, 0]
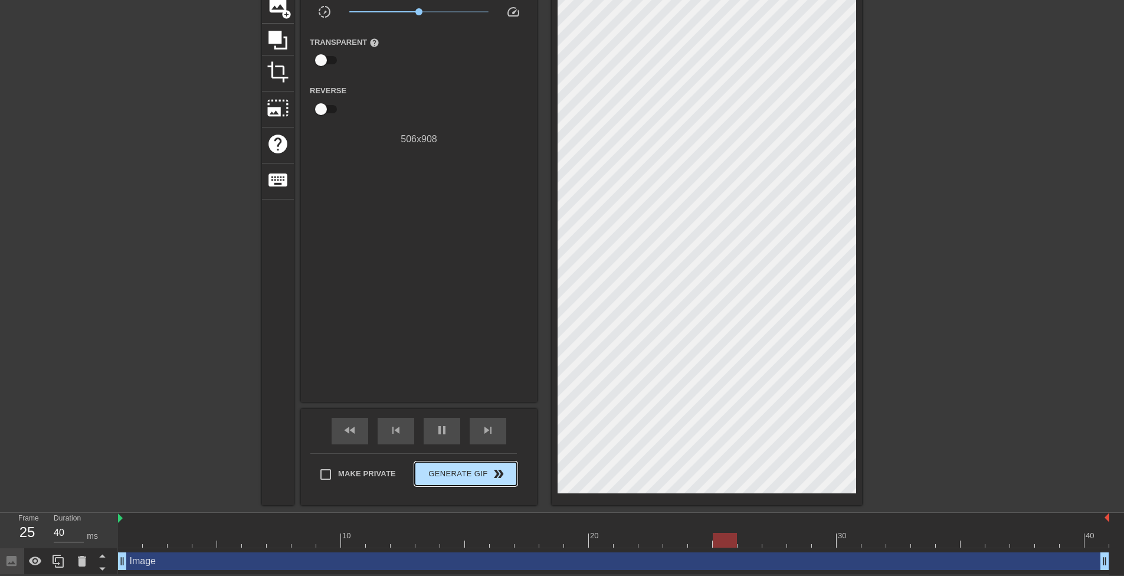
click at [444, 479] on span "Generate Gif double_arrow" at bounding box center [466, 474] width 93 height 14
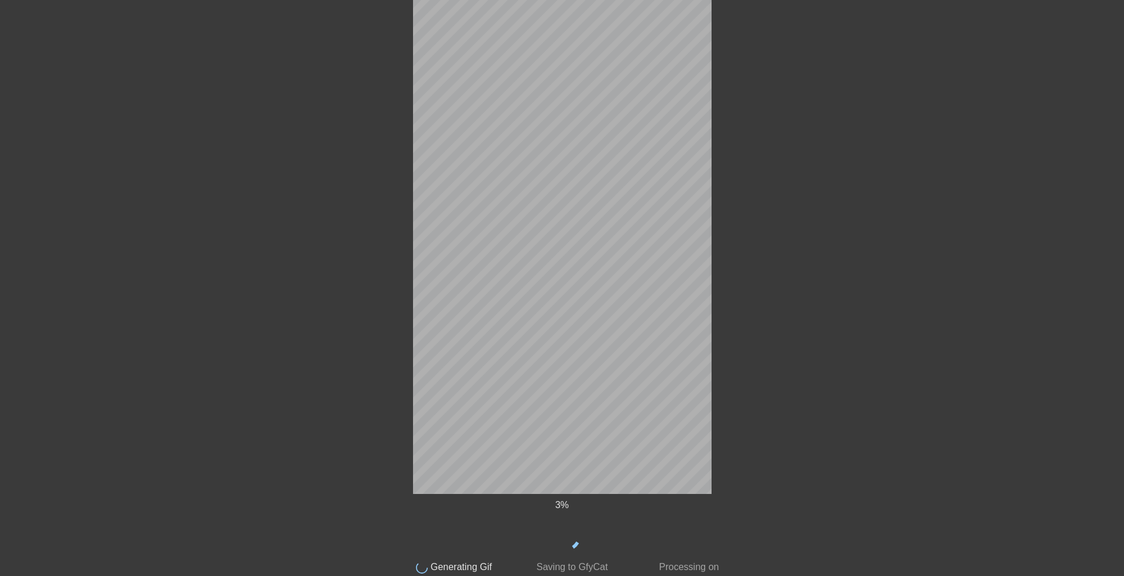
scroll to position [105, 0]
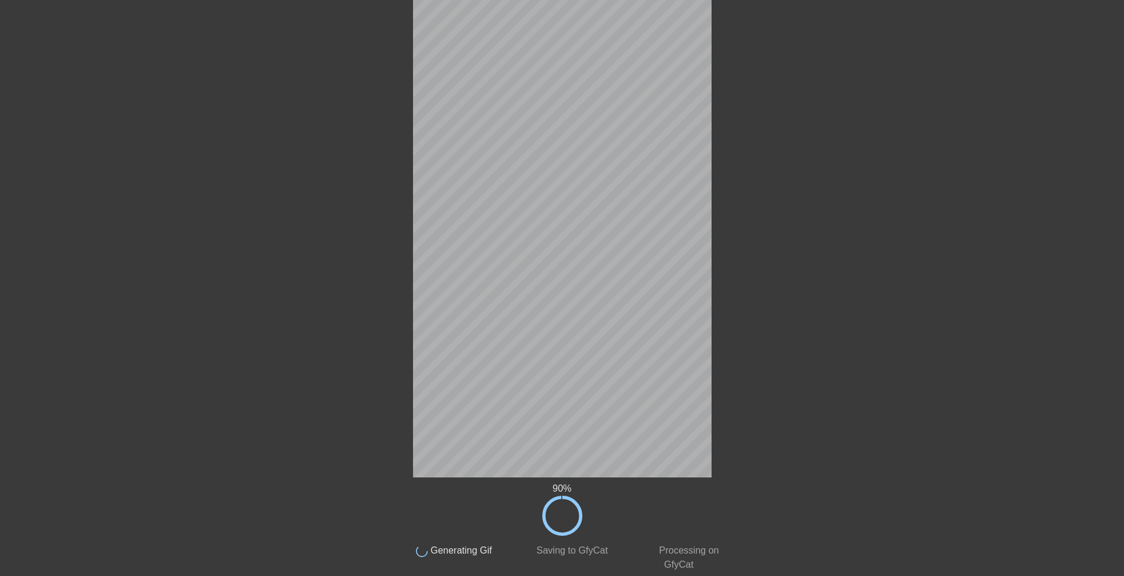
click at [879, 31] on div at bounding box center [831, 119] width 177 height 354
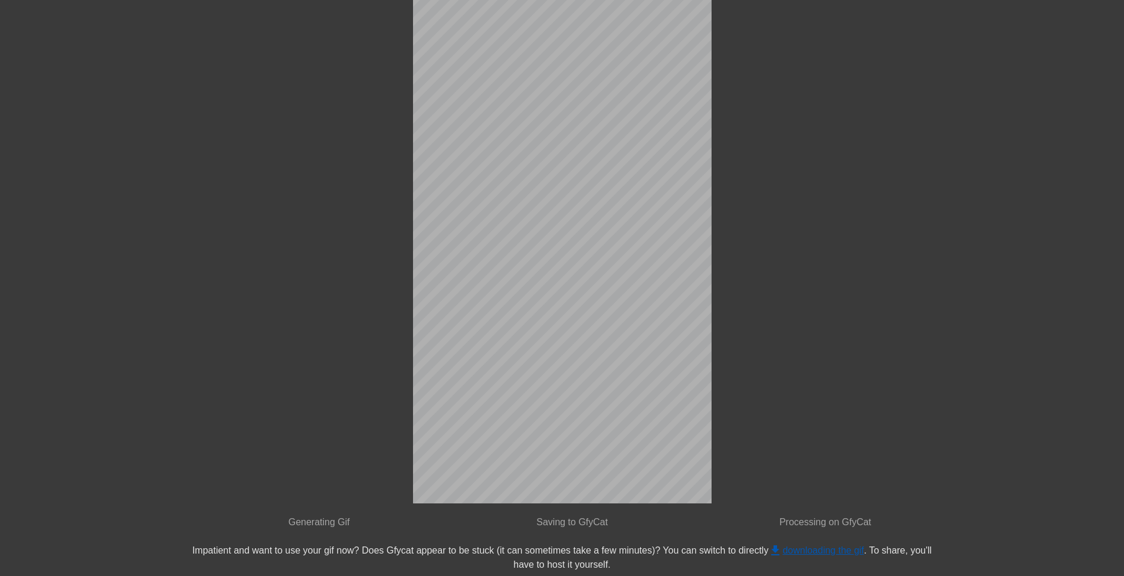
click at [839, 549] on link "get_app downloading the gif" at bounding box center [816, 550] width 96 height 10
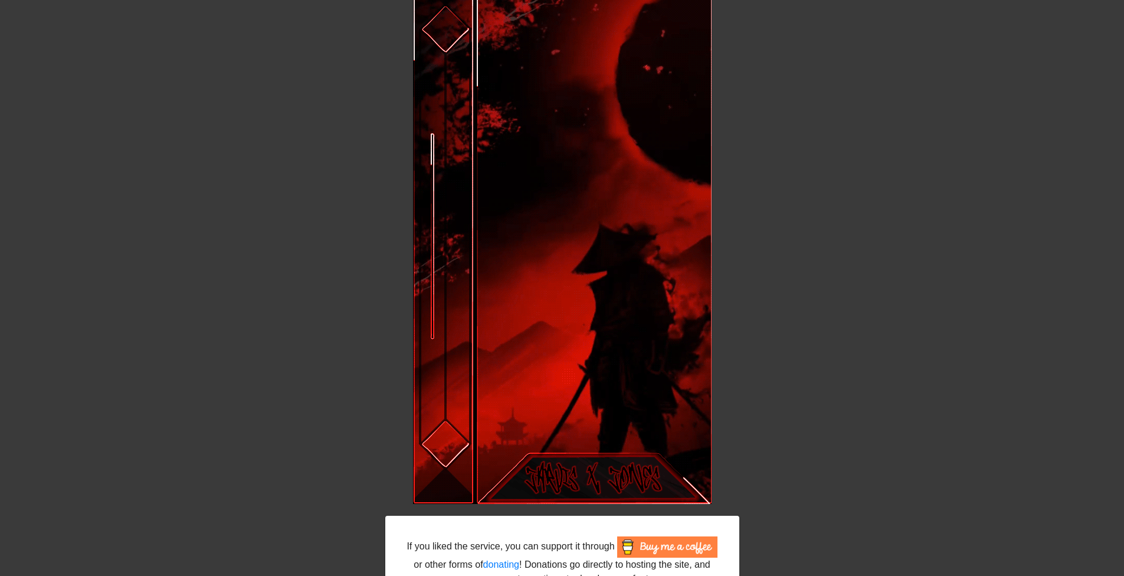
scroll to position [169, 0]
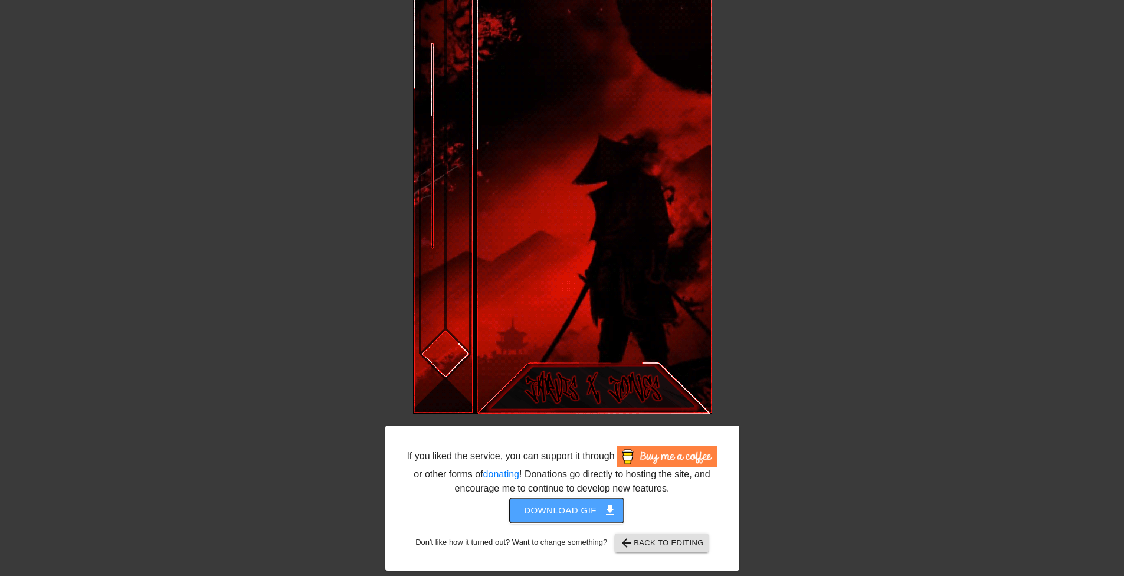
click at [598, 511] on span "Download gif get_app" at bounding box center [567, 510] width 86 height 15
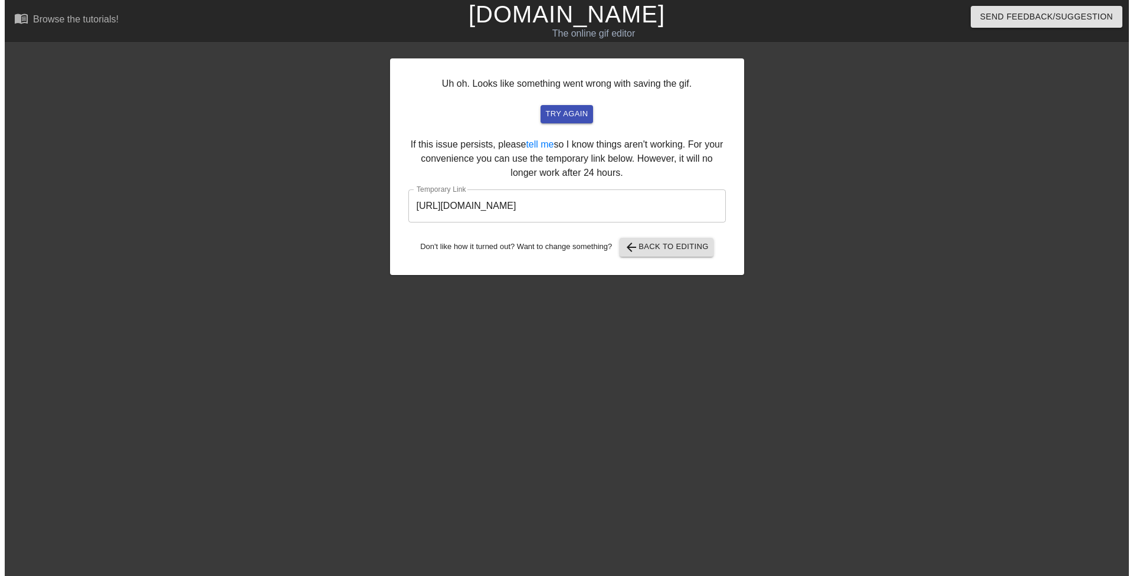
scroll to position [0, 0]
